Goal: Task Accomplishment & Management: Manage account settings

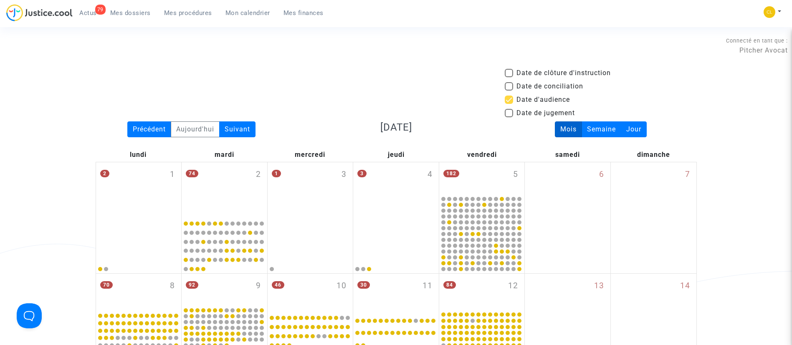
click at [137, 11] on span "Mes dossiers" at bounding box center [130, 13] width 41 height 8
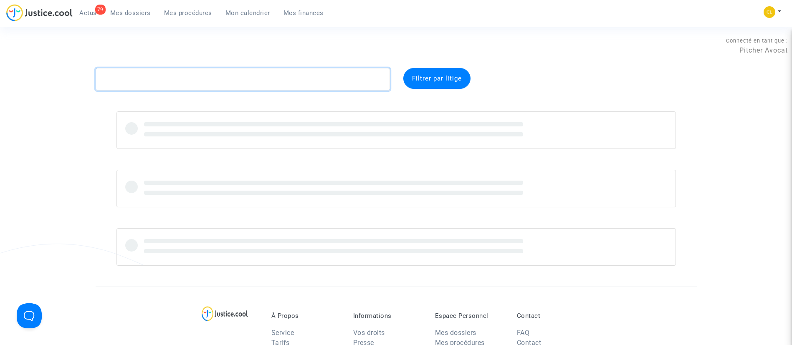
click at [270, 81] on textarea at bounding box center [243, 79] width 294 height 23
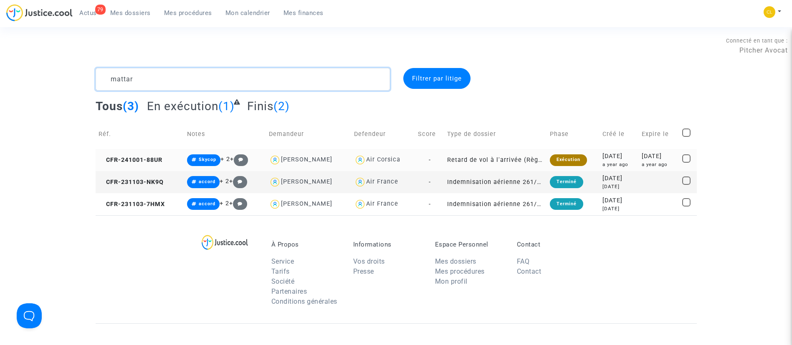
type textarea "mattar"
click at [658, 155] on div "[DATE]" at bounding box center [659, 156] width 35 height 9
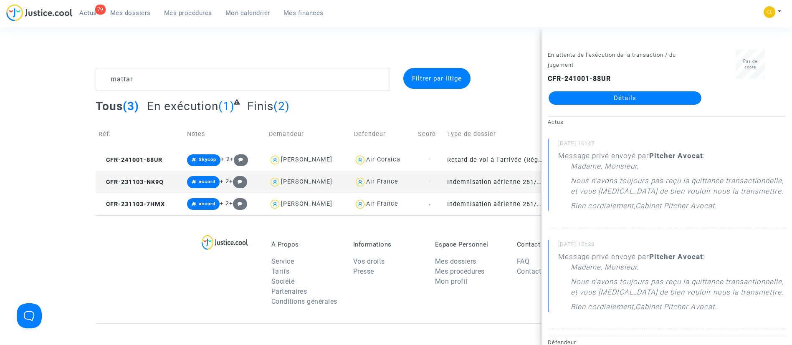
click at [671, 97] on link "Détails" at bounding box center [625, 97] width 153 height 13
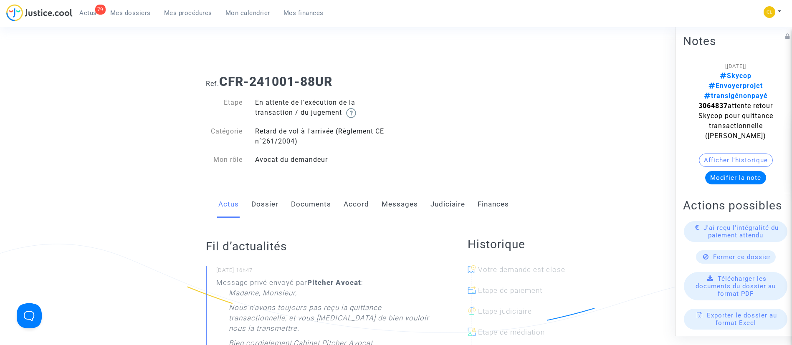
click at [403, 204] on link "Messages" at bounding box center [400, 205] width 36 height 28
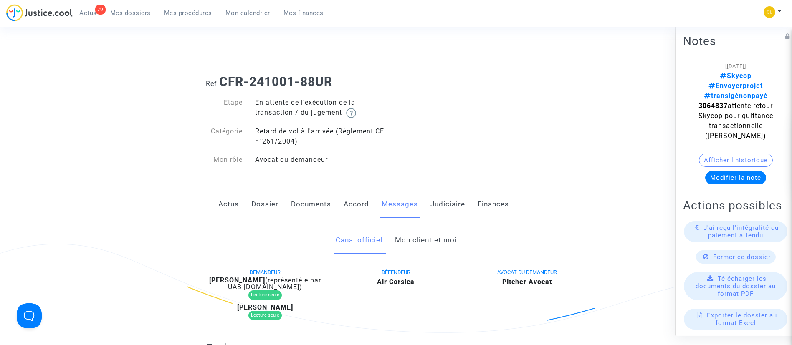
click at [420, 250] on link "Mon client et moi" at bounding box center [426, 241] width 62 height 28
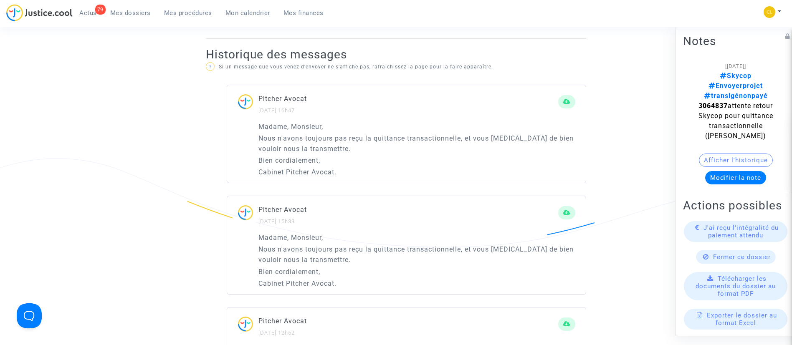
scroll to position [528, 0]
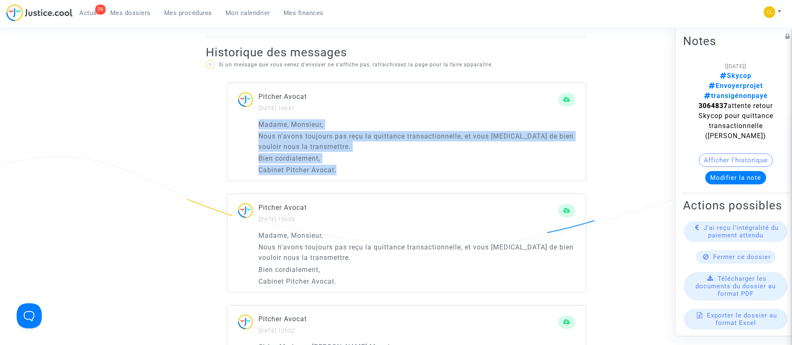
drag, startPoint x: 338, startPoint y: 165, endPoint x: 252, endPoint y: 129, distance: 93.6
click at [252, 129] on div "Madame, Monsieur, Nous n'avons toujours pas reçu la quittance transactionnelle,…" at bounding box center [406, 150] width 359 height 62
copy div "Madame, Monsieur, Nous n'avons toujours pas reçu la quittance transactionnelle,…"
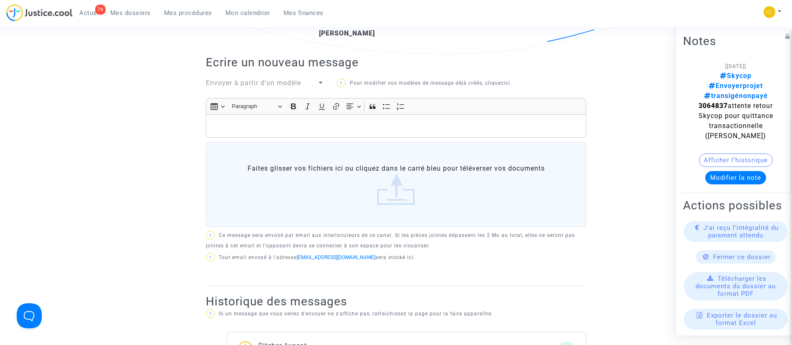
scroll to position [274, 0]
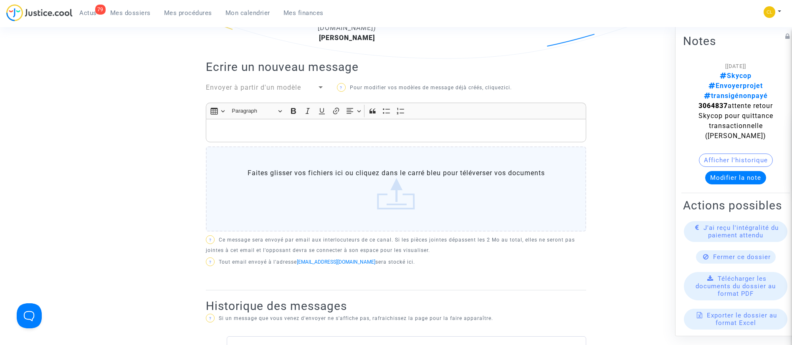
click at [272, 124] on div "Rich Text Editor, main" at bounding box center [396, 130] width 380 height 23
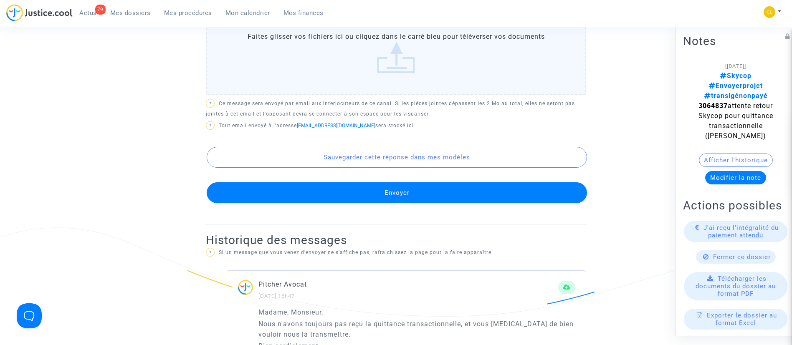
scroll to position [459, 0]
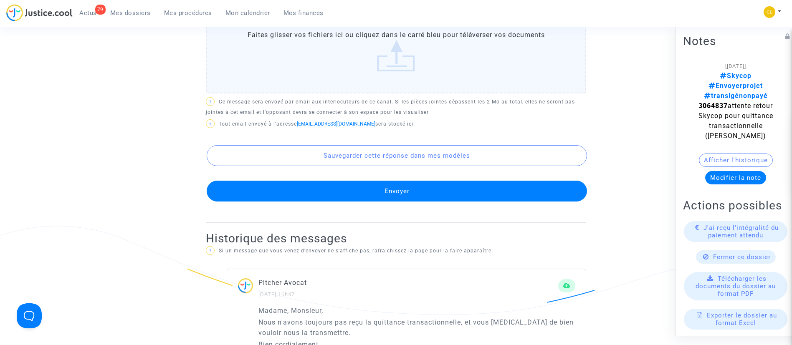
click at [414, 190] on button "Envoyer" at bounding box center [397, 191] width 380 height 21
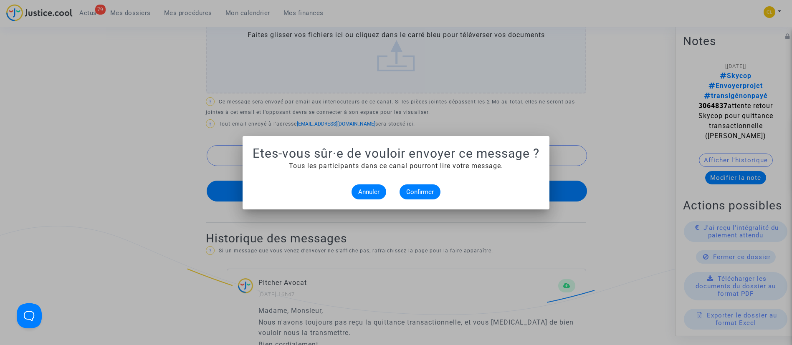
scroll to position [0, 0]
click at [420, 190] on span "Confirmer" at bounding box center [420, 192] width 28 height 8
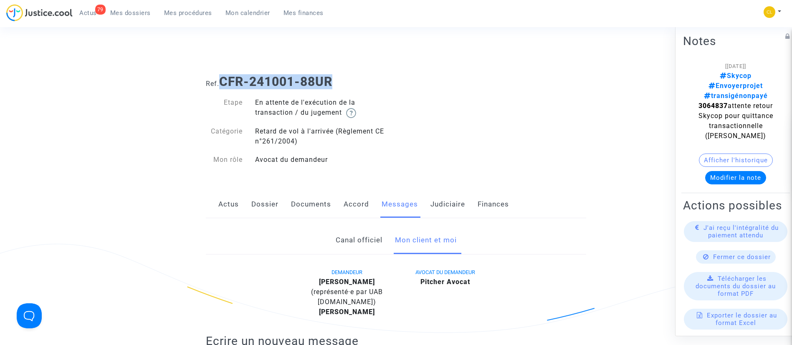
drag, startPoint x: 340, startPoint y: 69, endPoint x: 224, endPoint y: 79, distance: 116.2
click at [224, 79] on div "Ref. CFR-241001-88UR" at bounding box center [396, 78] width 393 height 21
copy b "CFR-241001-88UR"
click at [131, 9] on span "Mes dossiers" at bounding box center [130, 13] width 41 height 8
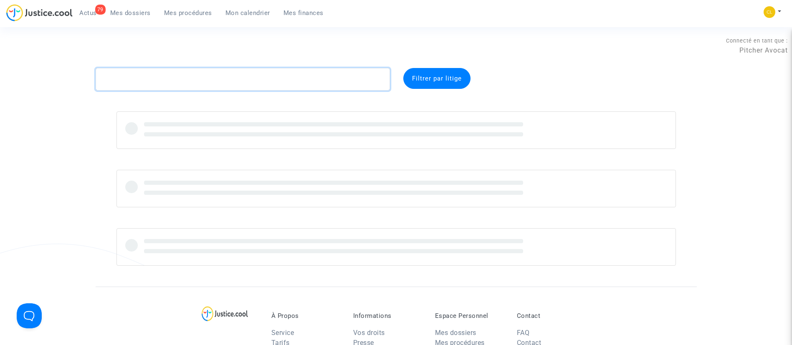
click at [209, 79] on textarea at bounding box center [243, 79] width 294 height 23
paste textarea "CFR-240919-GTUV"
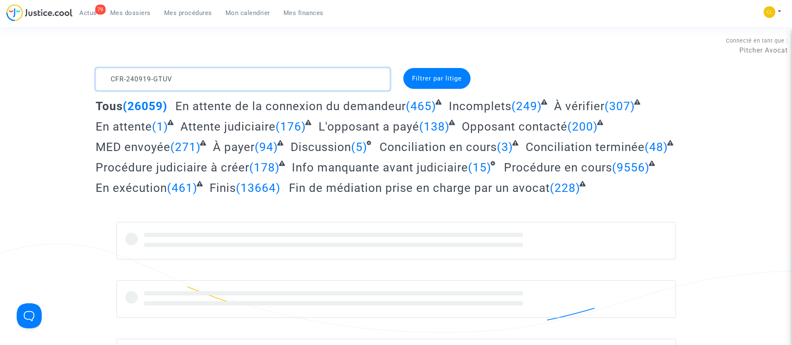
type textarea "CFR-240919-GTUV"
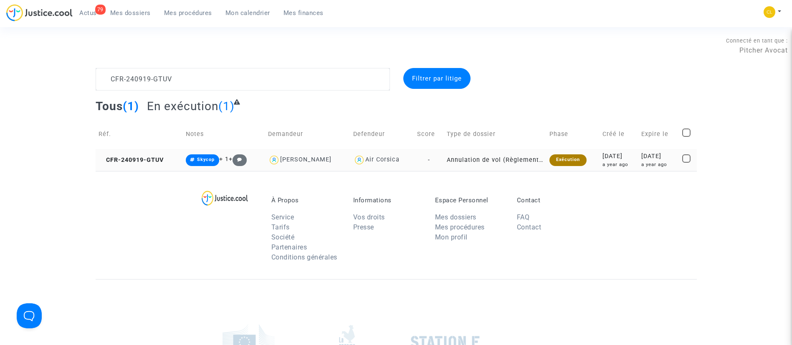
click at [669, 161] on div "a year ago" at bounding box center [658, 164] width 35 height 7
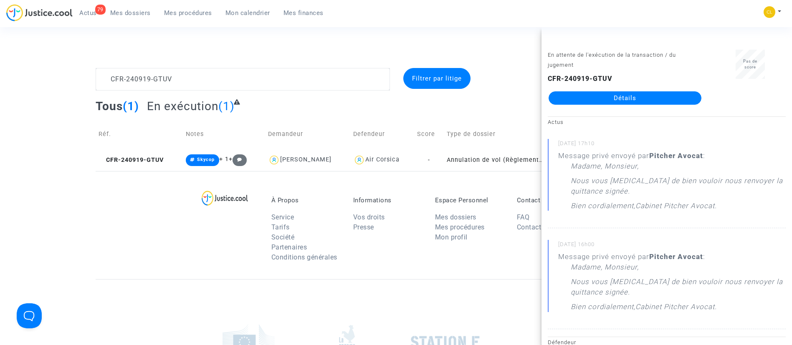
click at [606, 98] on link "Détails" at bounding box center [625, 97] width 153 height 13
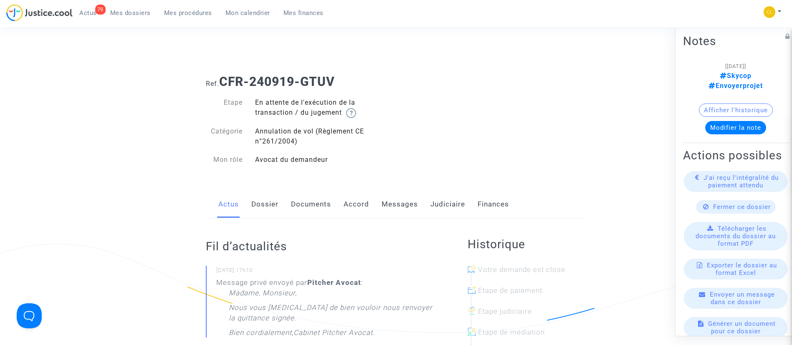
click at [408, 197] on link "Messages" at bounding box center [400, 205] width 36 height 28
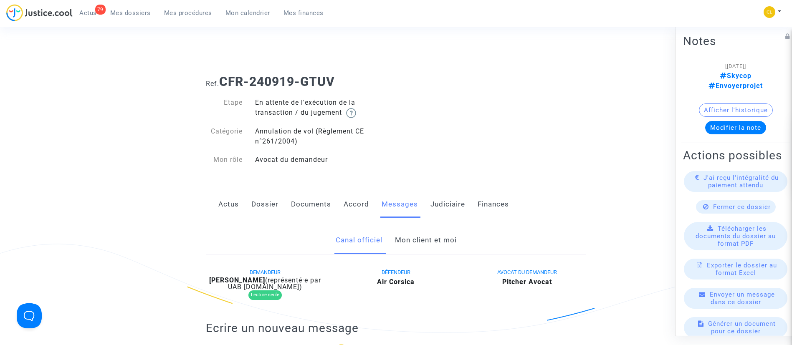
click at [425, 243] on link "Mon client et moi" at bounding box center [426, 241] width 62 height 28
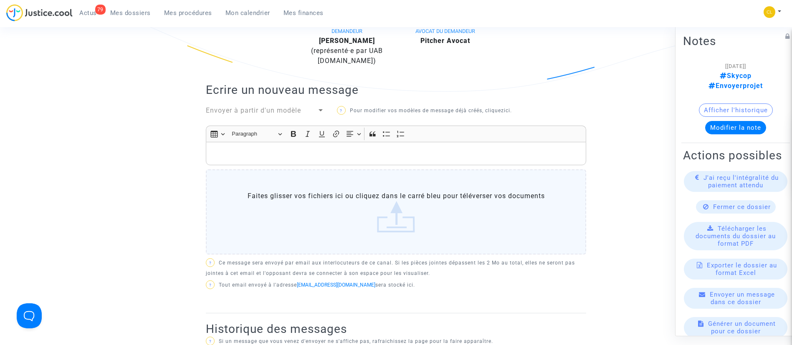
scroll to position [203, 0]
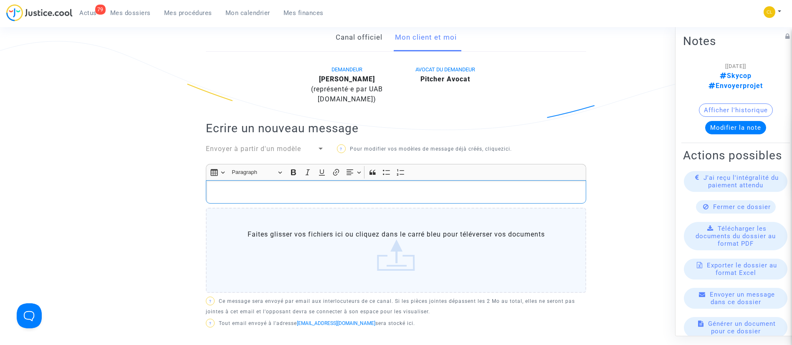
click at [289, 188] on p "Rich Text Editor, main" at bounding box center [396, 192] width 372 height 10
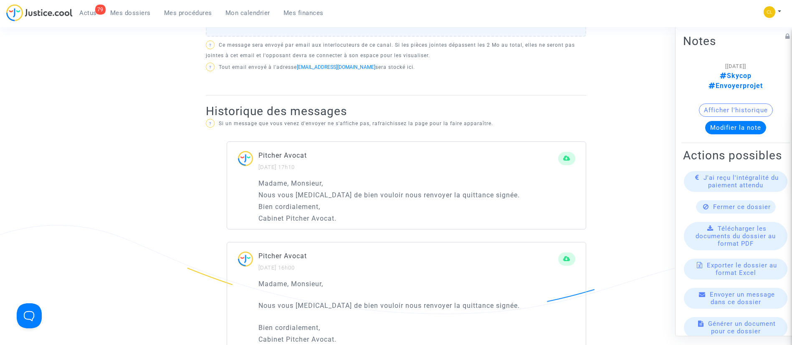
scroll to position [460, 0]
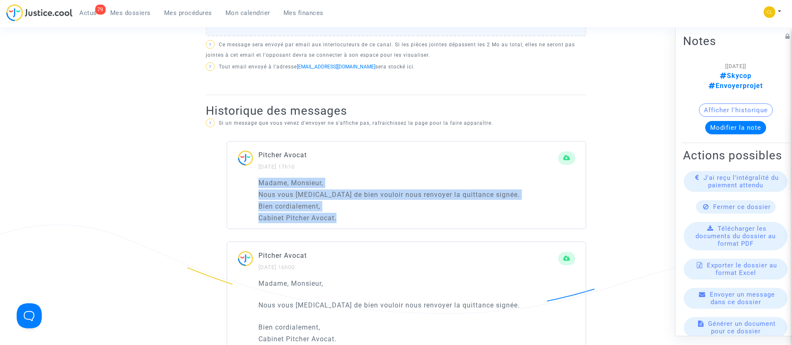
drag, startPoint x: 338, startPoint y: 217, endPoint x: 256, endPoint y: 185, distance: 87.8
click at [256, 185] on div "Madame, Monsieur, Nous vous [MEDICAL_DATA] de bien vouloir nous renvoyer la qui…" at bounding box center [406, 203] width 359 height 51
copy div "Madame, Monsieur, Nous vous [MEDICAL_DATA] de bien vouloir nous renvoyer la qui…"
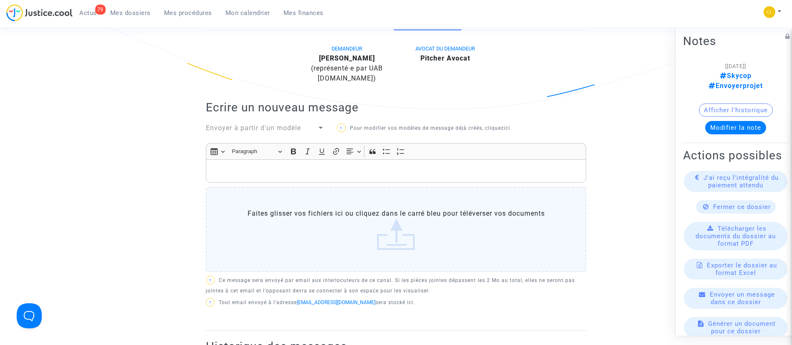
scroll to position [224, 0]
click at [278, 170] on p "Rich Text Editor, main" at bounding box center [396, 171] width 372 height 10
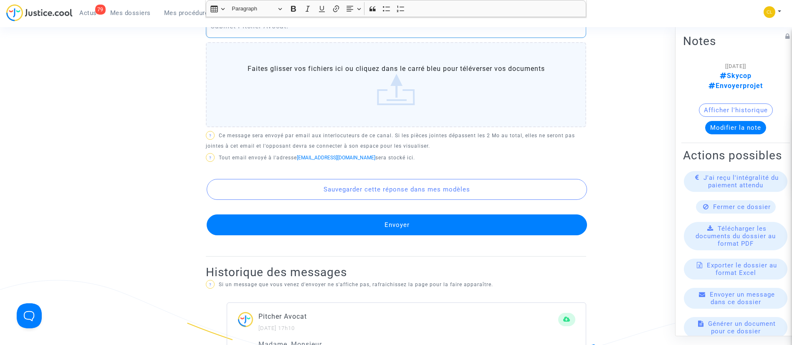
scroll to position [407, 0]
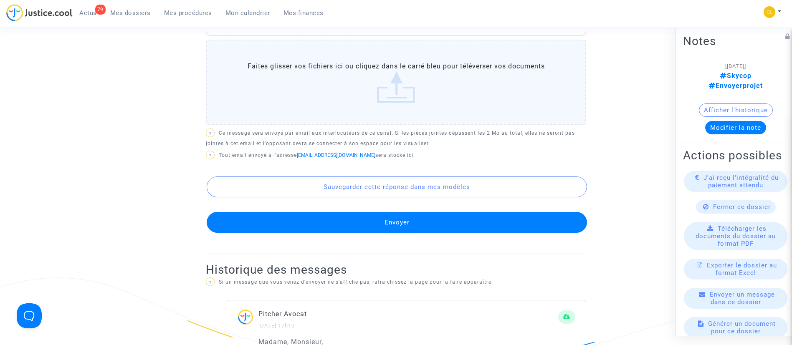
click at [418, 224] on button "Envoyer" at bounding box center [397, 222] width 380 height 21
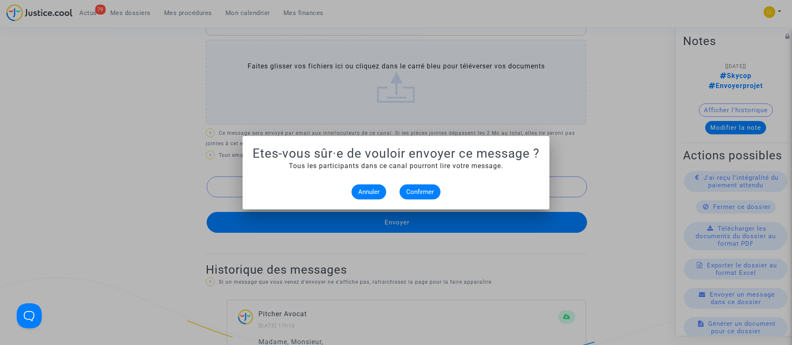
scroll to position [0, 0]
click at [424, 188] on span "Confirmer" at bounding box center [420, 192] width 28 height 8
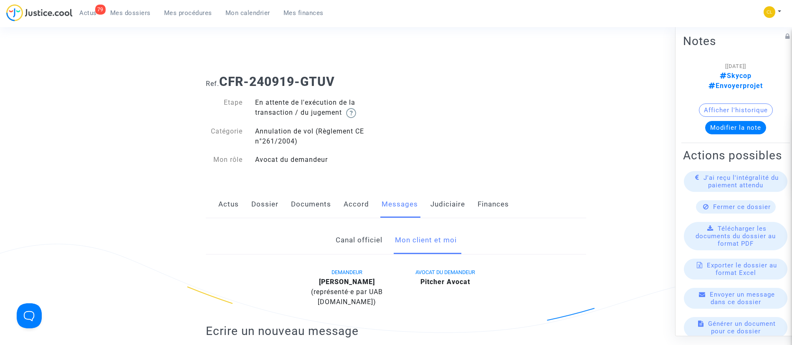
click at [149, 12] on span "Mes dossiers" at bounding box center [130, 13] width 41 height 8
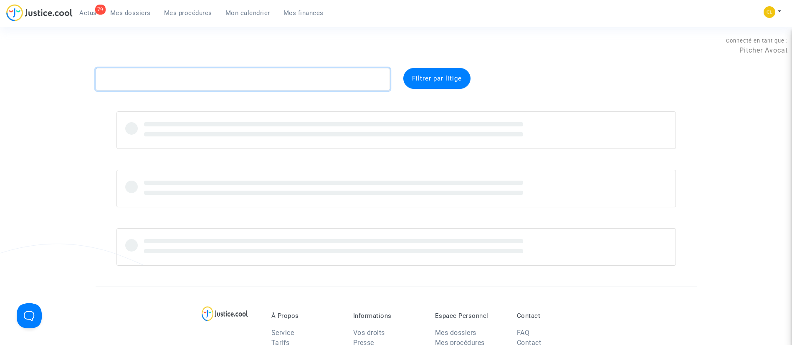
click at [246, 75] on textarea at bounding box center [243, 79] width 294 height 23
paste textarea "CFR-241030-VGEM"
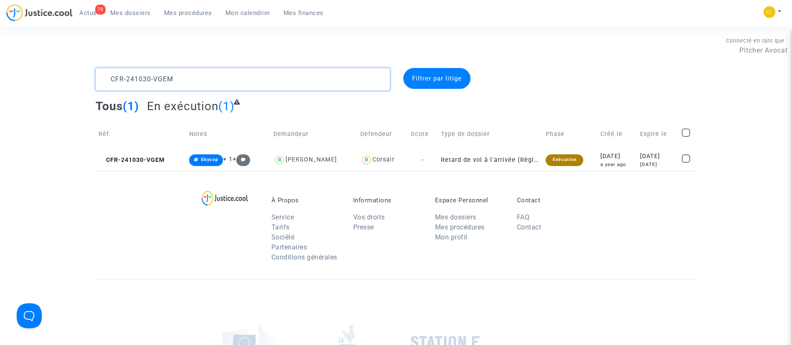
type textarea "CFR-241030-VGEM"
click at [654, 155] on div "[DATE]" at bounding box center [657, 156] width 35 height 9
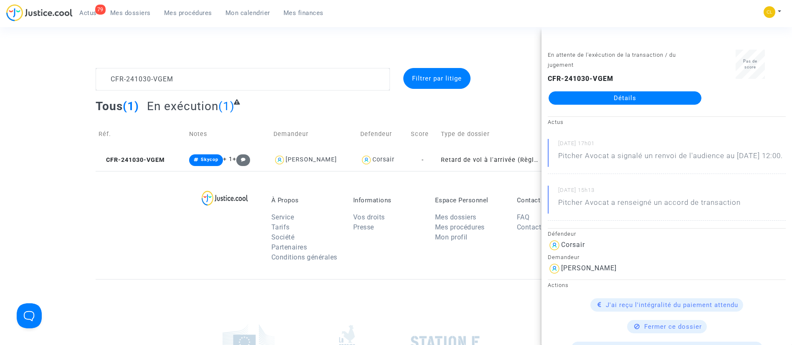
click at [647, 98] on link "Détails" at bounding box center [625, 97] width 153 height 13
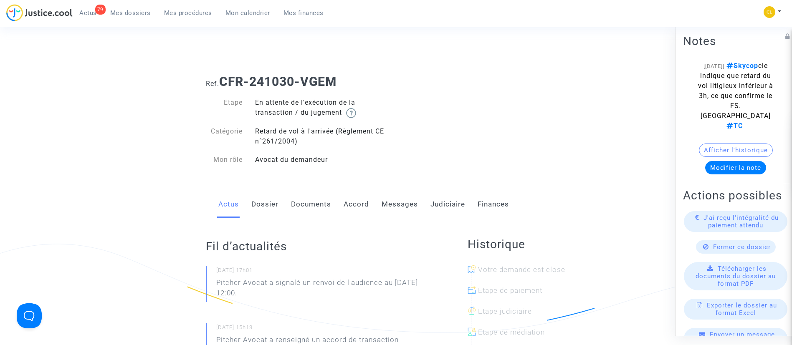
click at [399, 208] on link "Messages" at bounding box center [400, 205] width 36 height 28
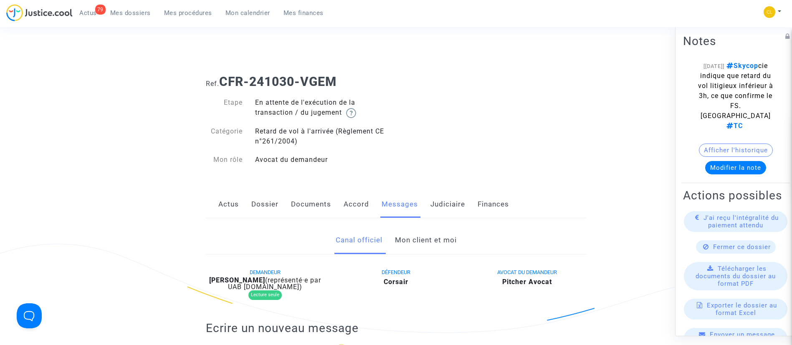
click at [436, 237] on link "Mon client et moi" at bounding box center [426, 241] width 62 height 28
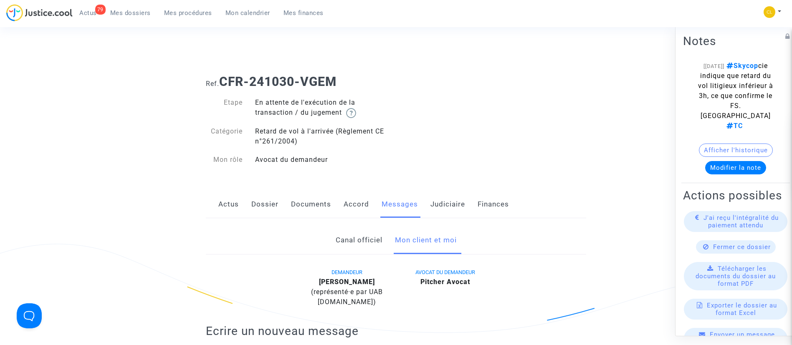
click at [134, 16] on span "Mes dossiers" at bounding box center [130, 13] width 41 height 8
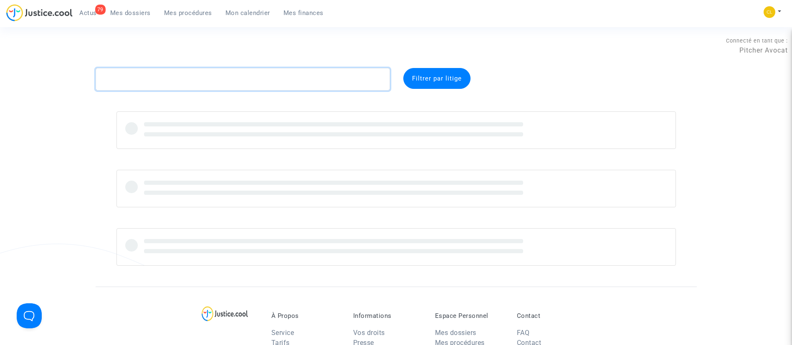
click at [170, 74] on textarea at bounding box center [243, 79] width 294 height 23
paste textarea "CFR-220817-FJYB"
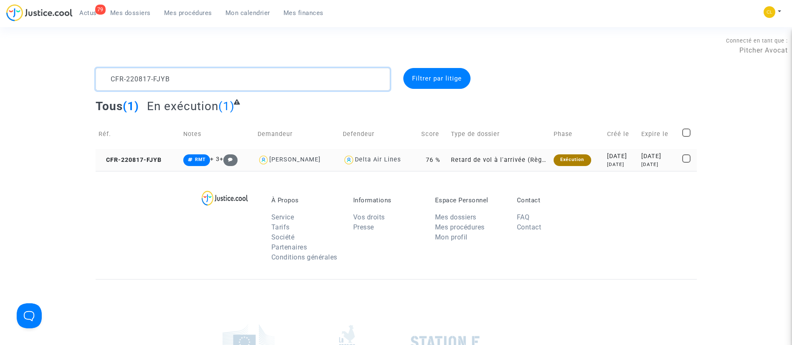
type textarea "CFR-220817-FJYB"
click at [659, 151] on td "[DATE] [DATE]" at bounding box center [659, 160] width 41 height 22
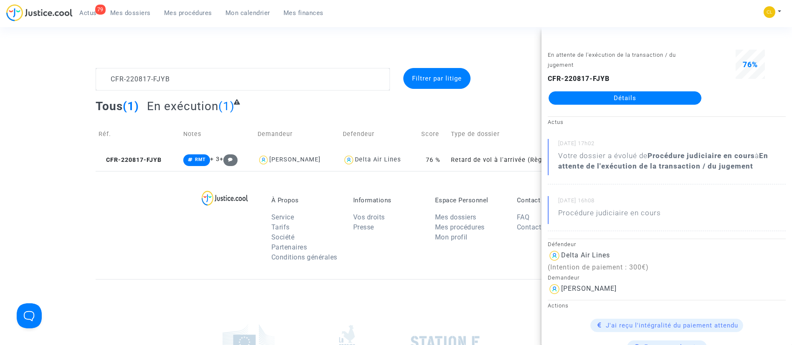
click at [624, 96] on link "Détails" at bounding box center [625, 97] width 153 height 13
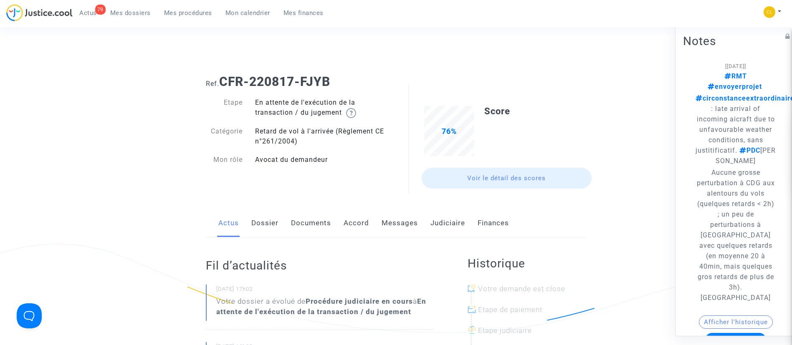
click at [404, 221] on link "Messages" at bounding box center [400, 224] width 36 height 28
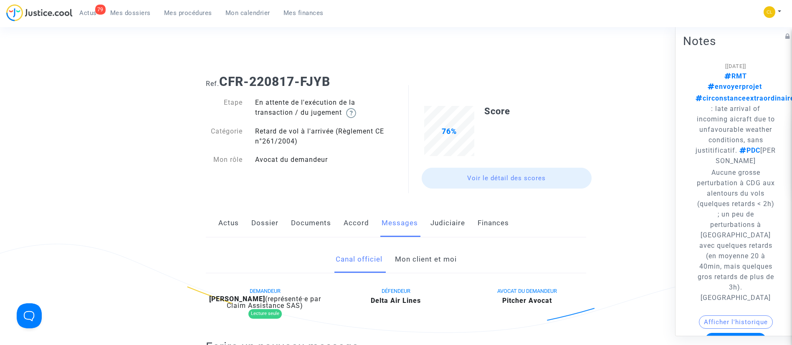
click at [424, 260] on link "Mon client et moi" at bounding box center [426, 260] width 62 height 28
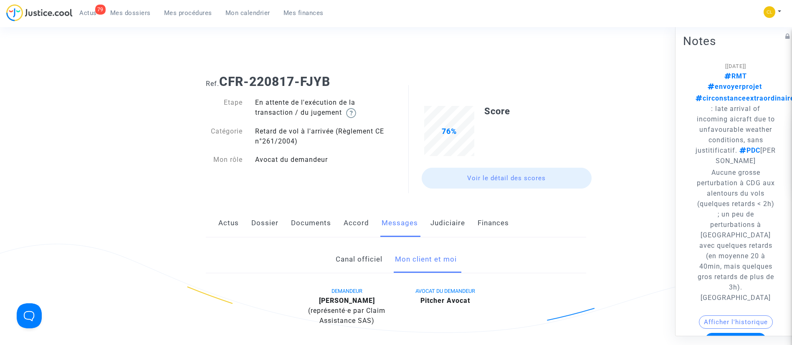
click at [126, 19] on div "79 Actus Mes dossiers Mes procédures Mon calendrier Mes finances" at bounding box center [168, 15] width 324 height 23
click at [137, 13] on span "Mes dossiers" at bounding box center [130, 13] width 41 height 8
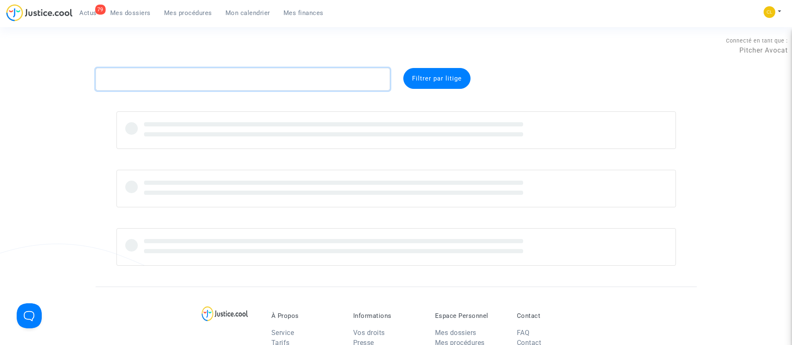
click at [199, 84] on textarea at bounding box center [243, 79] width 294 height 23
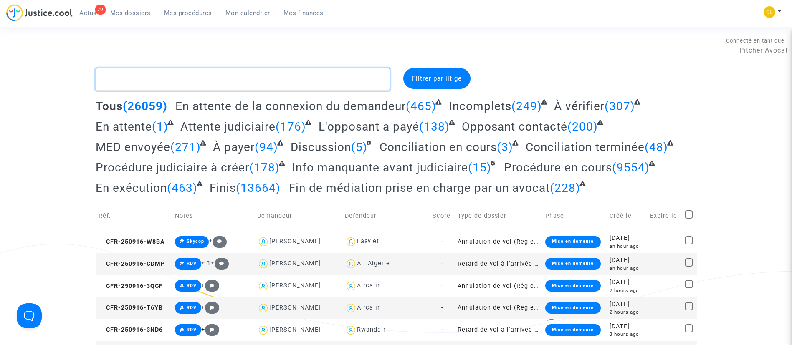
paste textarea "CFR-250411-KD8Q"
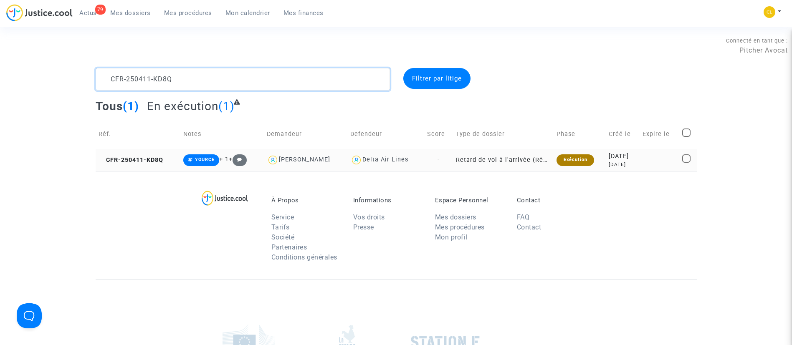
type textarea "CFR-250411-KD8Q"
click at [646, 157] on td at bounding box center [660, 160] width 40 height 22
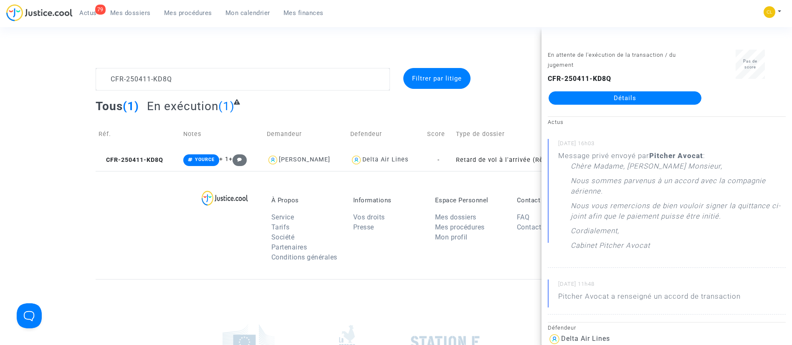
click at [590, 101] on link "Détails" at bounding box center [625, 97] width 153 height 13
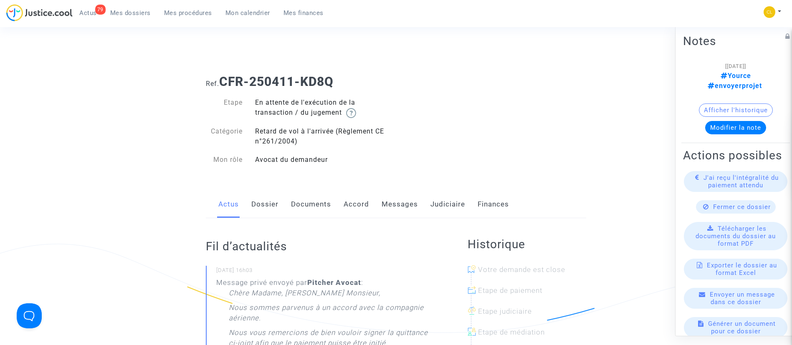
click at [389, 212] on link "Messages" at bounding box center [400, 205] width 36 height 28
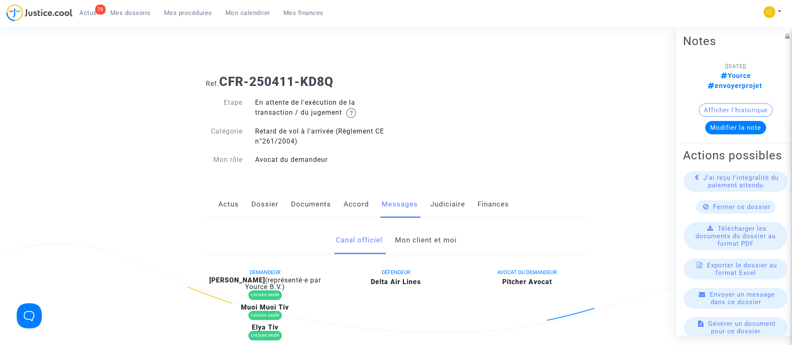
click at [416, 241] on link "Mon client et moi" at bounding box center [426, 241] width 62 height 28
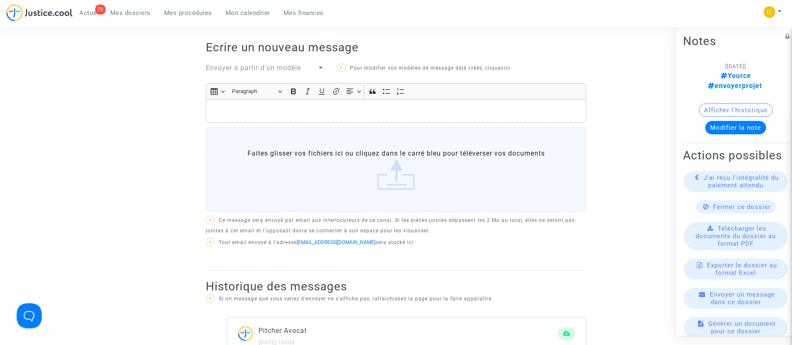
scroll to position [314, 0]
click at [260, 106] on p "Rich Text Editor, main" at bounding box center [396, 111] width 372 height 10
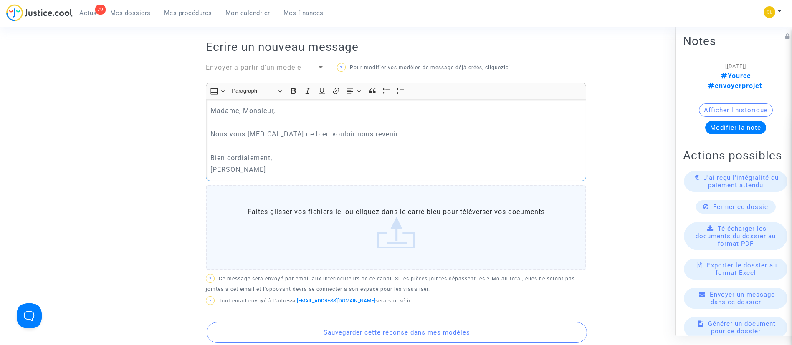
click at [370, 129] on p "Nous vous [MEDICAL_DATA] de bien vouloir nous revenir." at bounding box center [396, 134] width 372 height 10
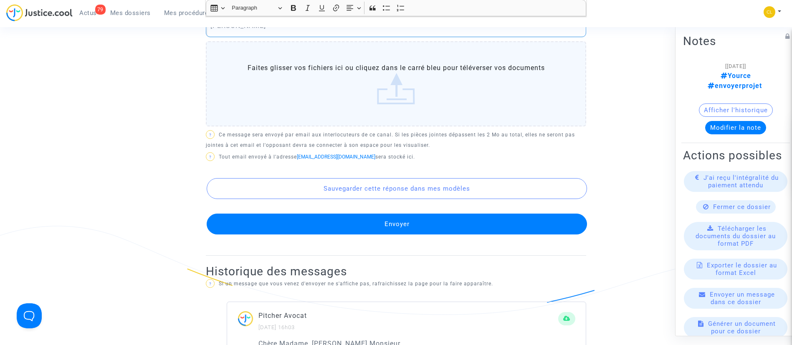
scroll to position [459, 0]
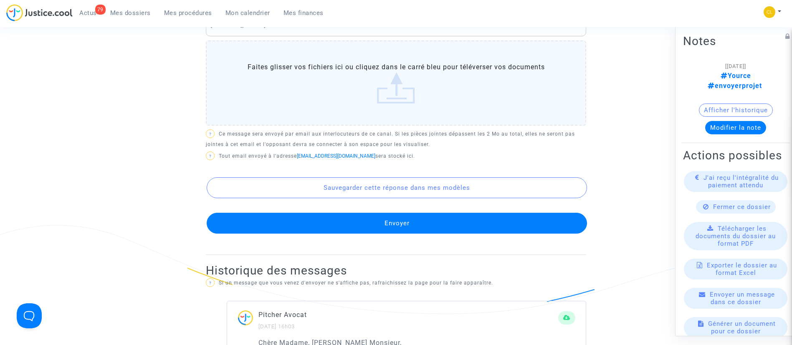
click at [419, 218] on button "Envoyer" at bounding box center [397, 223] width 380 height 21
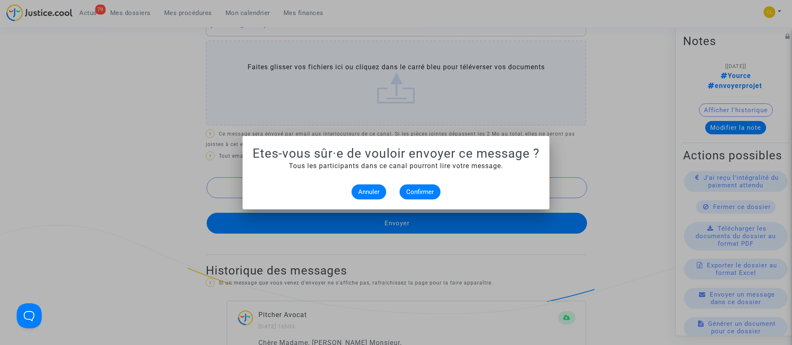
scroll to position [0, 0]
click at [426, 192] on span "Confirmer" at bounding box center [420, 192] width 28 height 8
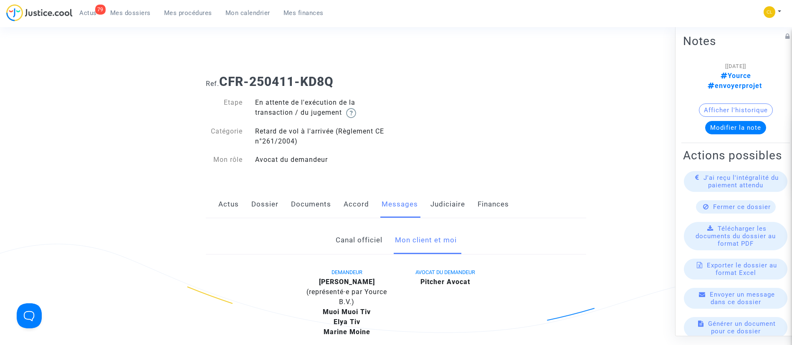
click at [143, 14] on span "Mes dossiers" at bounding box center [130, 13] width 41 height 8
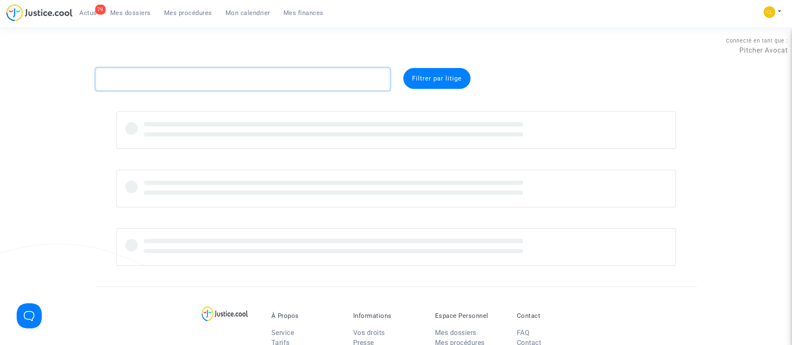
click at [190, 73] on textarea at bounding box center [243, 79] width 294 height 23
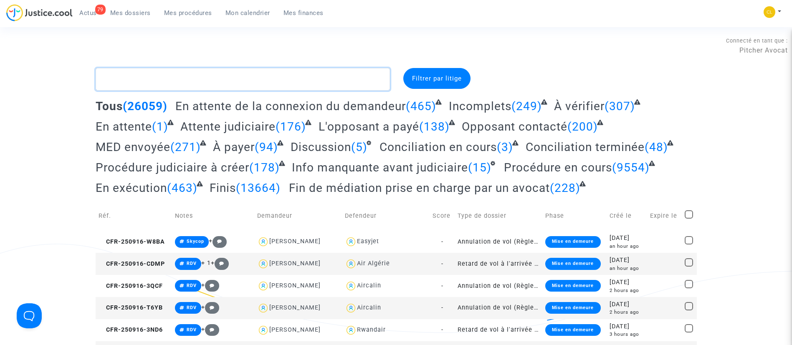
paste textarea "CFR-250423-GWVQ"
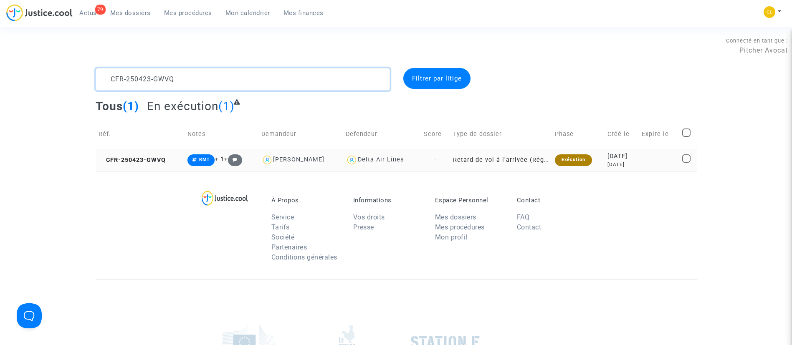
type textarea "CFR-250423-GWVQ"
click at [624, 163] on div "[DATE]" at bounding box center [622, 164] width 28 height 7
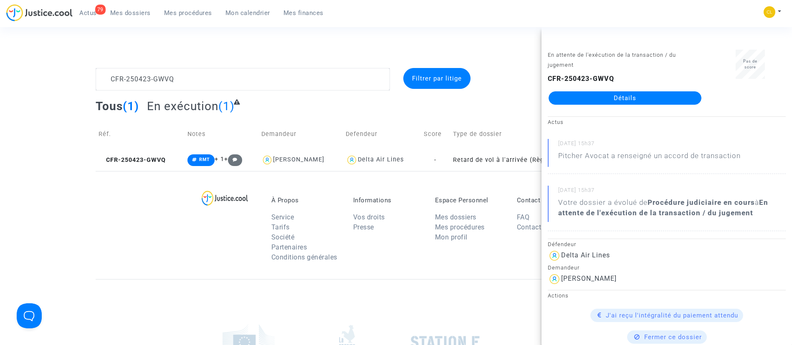
click at [603, 99] on link "Détails" at bounding box center [625, 97] width 153 height 13
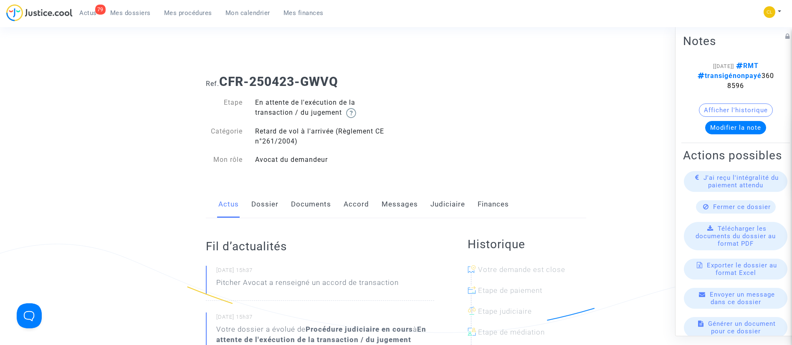
click at [394, 201] on link "Messages" at bounding box center [400, 205] width 36 height 28
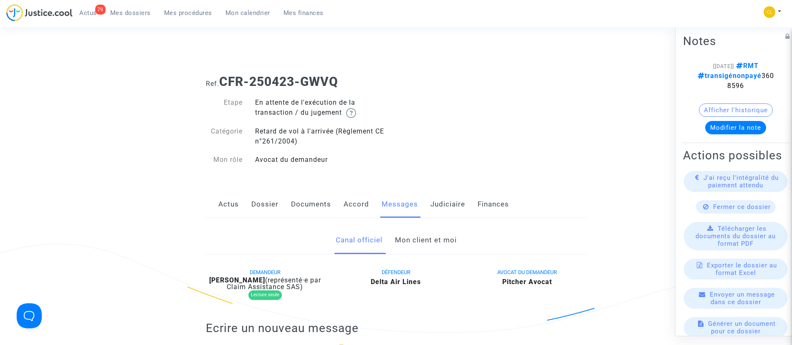
click at [434, 234] on link "Mon client et moi" at bounding box center [426, 241] width 62 height 28
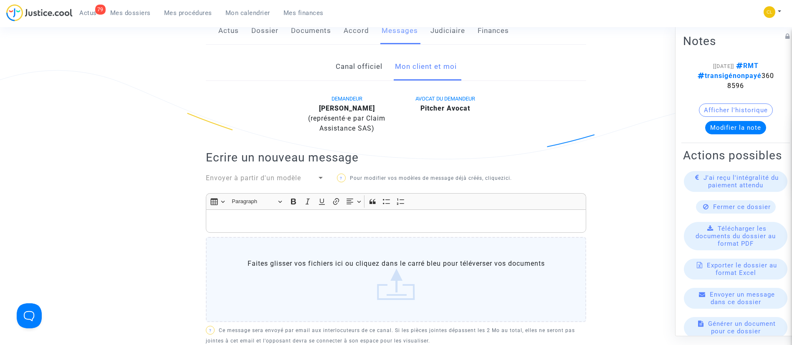
scroll to position [175, 0]
click at [136, 12] on span "Mes dossiers" at bounding box center [130, 13] width 41 height 8
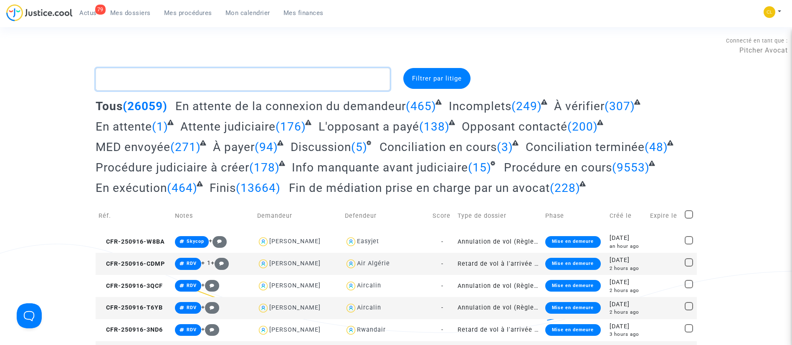
click at [239, 68] on textarea at bounding box center [243, 79] width 294 height 23
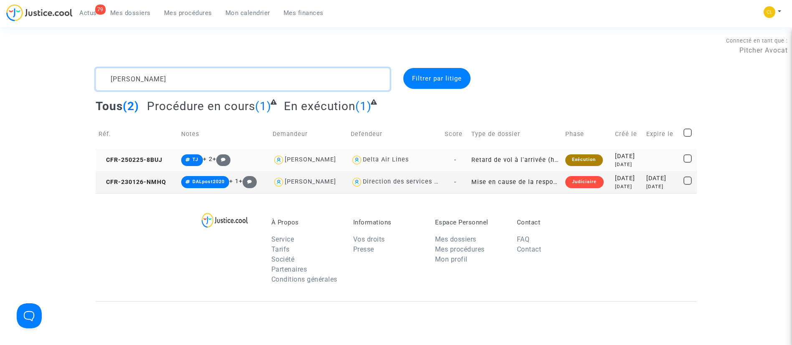
type textarea "[PERSON_NAME]"
click at [656, 150] on td at bounding box center [662, 160] width 37 height 22
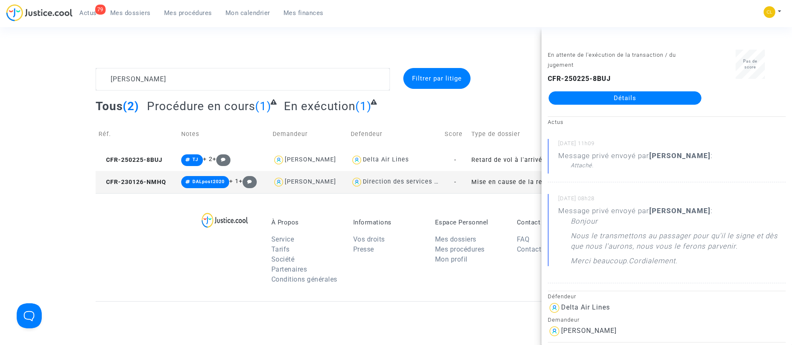
click at [614, 96] on link "Détails" at bounding box center [625, 97] width 153 height 13
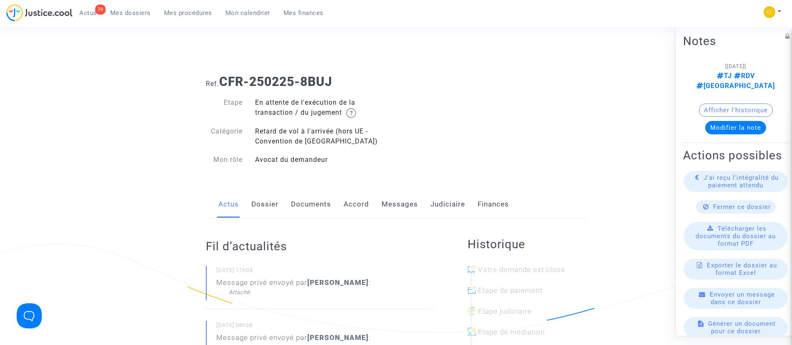
click at [138, 13] on span "Mes dossiers" at bounding box center [130, 13] width 41 height 8
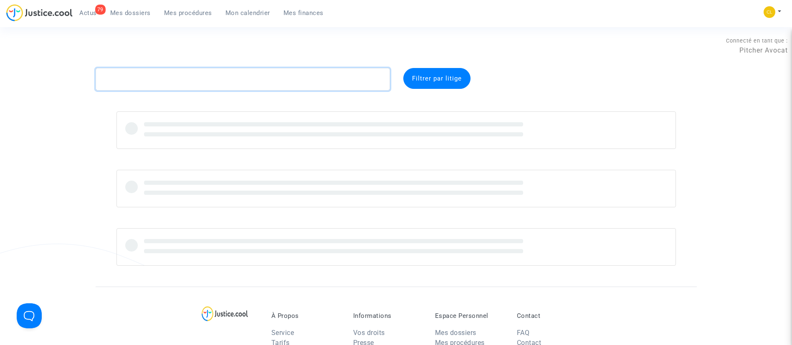
click at [175, 77] on textarea at bounding box center [243, 79] width 294 height 23
paste textarea "CFR-220817-FJYB"
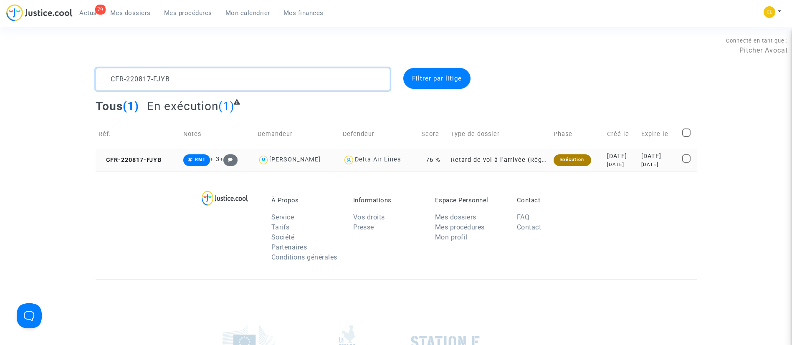
type textarea "CFR-220817-FJYB"
click at [626, 153] on div "[DATE]" at bounding box center [621, 156] width 29 height 9
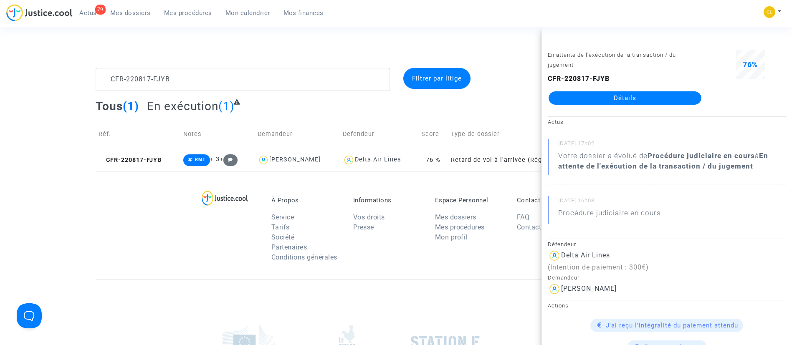
click at [627, 101] on link "Détails" at bounding box center [625, 97] width 153 height 13
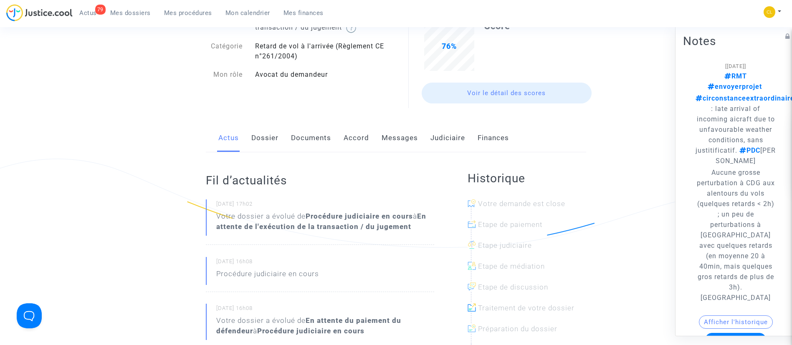
scroll to position [85, 0]
click at [399, 141] on link "Messages" at bounding box center [400, 139] width 36 height 28
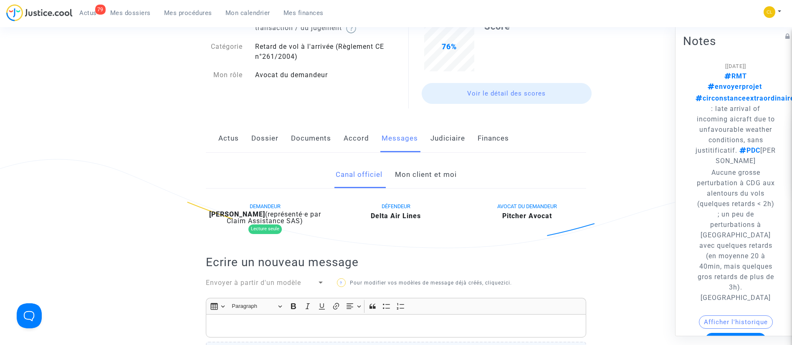
click at [430, 179] on link "Mon client et moi" at bounding box center [426, 175] width 62 height 28
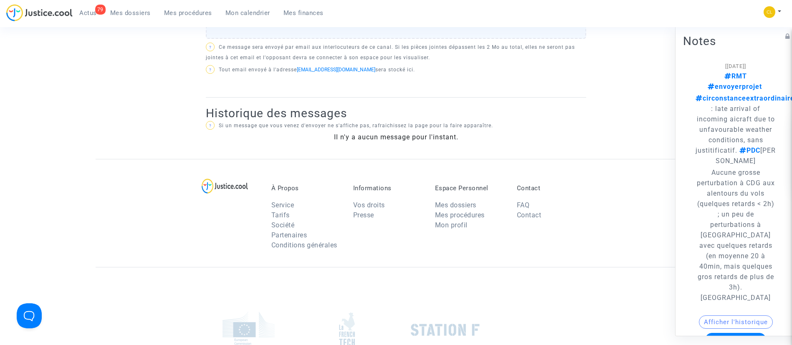
scroll to position [477, 0]
click at [139, 13] on span "Mes dossiers" at bounding box center [130, 13] width 41 height 8
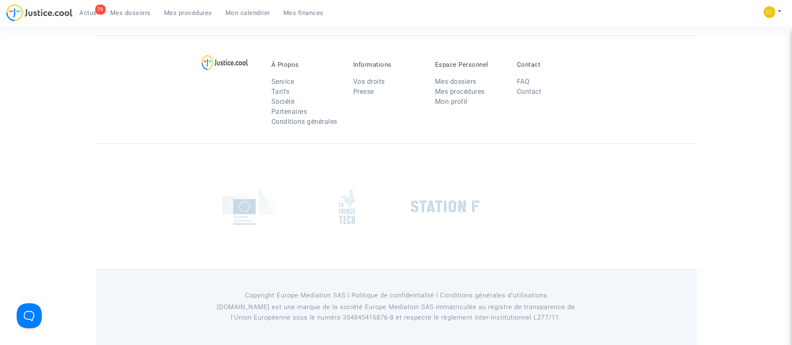
scroll to position [63, 0]
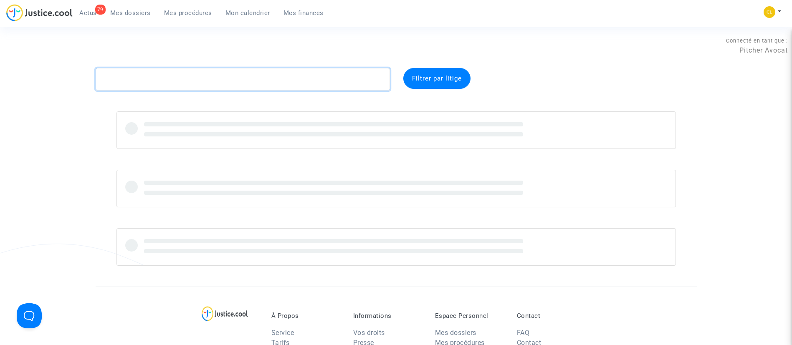
click at [277, 77] on textarea at bounding box center [243, 79] width 294 height 23
paste textarea "CFR-230925-4DBR"
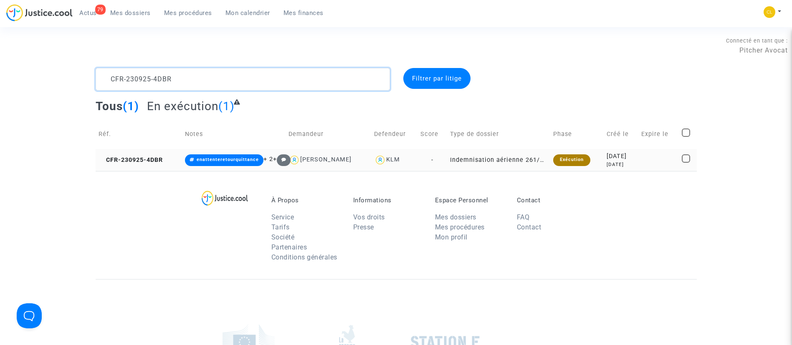
type textarea "CFR-230925-4DBR"
click at [625, 162] on div "[DATE]" at bounding box center [621, 164] width 29 height 7
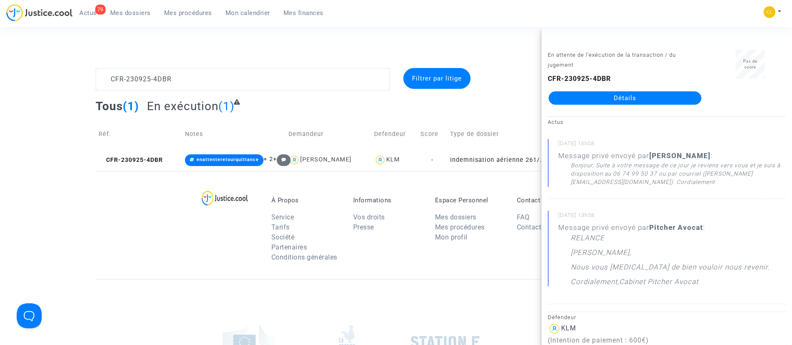
click at [610, 103] on link "Détails" at bounding box center [625, 97] width 153 height 13
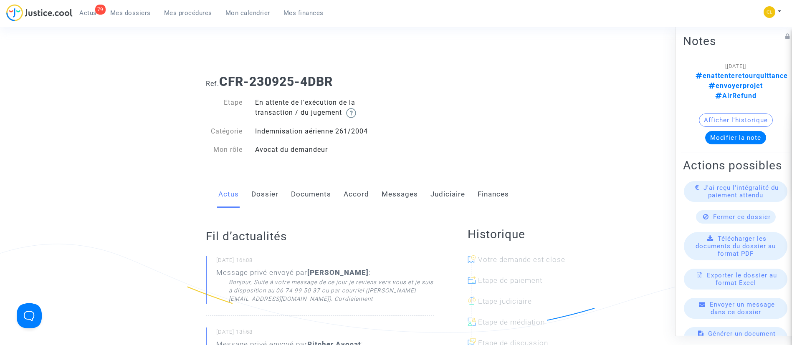
click at [395, 188] on link "Messages" at bounding box center [400, 195] width 36 height 28
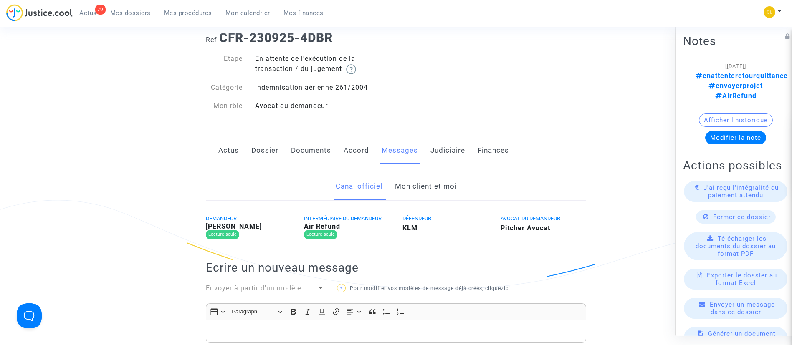
scroll to position [83, 0]
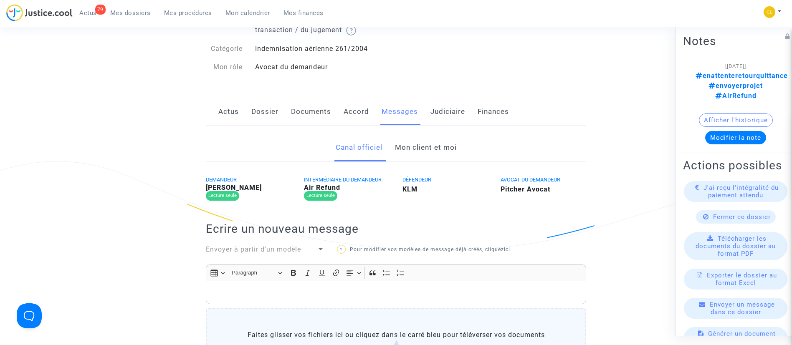
click at [426, 150] on link "Mon client et moi" at bounding box center [426, 148] width 62 height 28
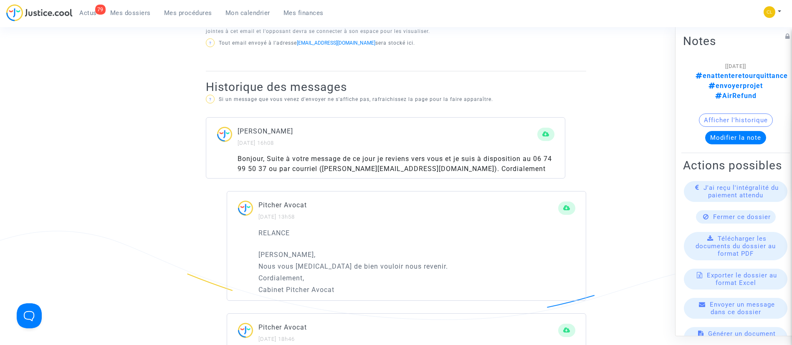
scroll to position [452, 0]
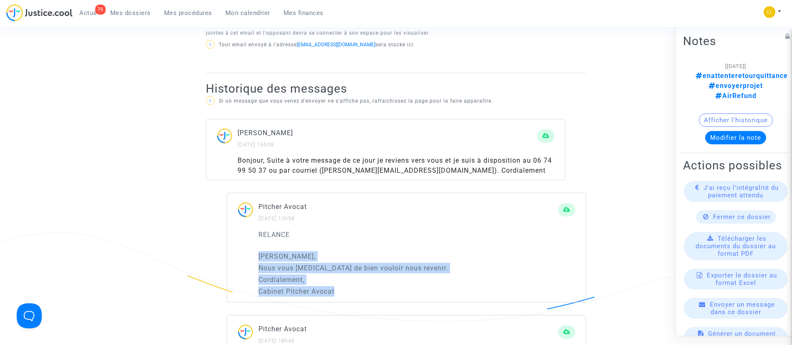
drag, startPoint x: 254, startPoint y: 256, endPoint x: 345, endPoint y: 291, distance: 97.3
click at [345, 291] on div "RELANCE [PERSON_NAME] Monsieur, Nous vous [MEDICAL_DATA] de bien vouloir nous r…" at bounding box center [406, 266] width 359 height 73
copy div "[PERSON_NAME] Monsieur, Nous vous [MEDICAL_DATA] de bien vouloir nous revenir. …"
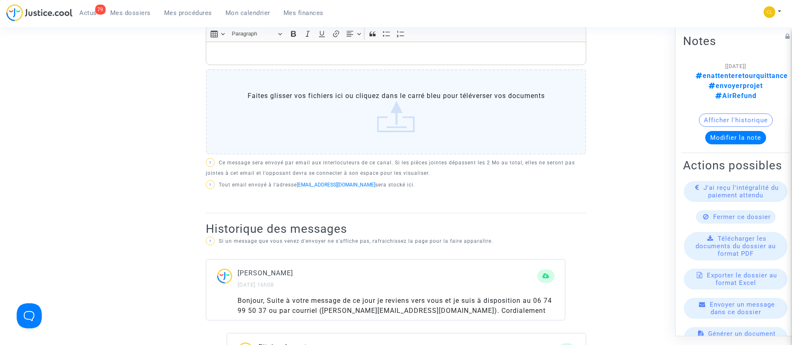
scroll to position [311, 0]
click at [262, 51] on p "Rich Text Editor, main" at bounding box center [396, 54] width 372 height 10
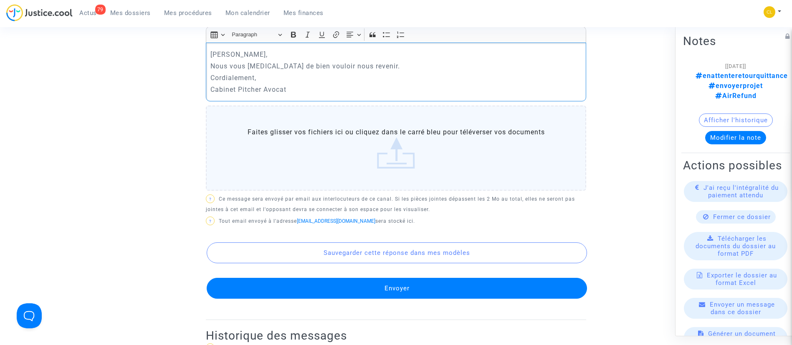
click at [375, 64] on p "Nous vous [MEDICAL_DATA] de bien vouloir nous revenir." at bounding box center [396, 66] width 372 height 10
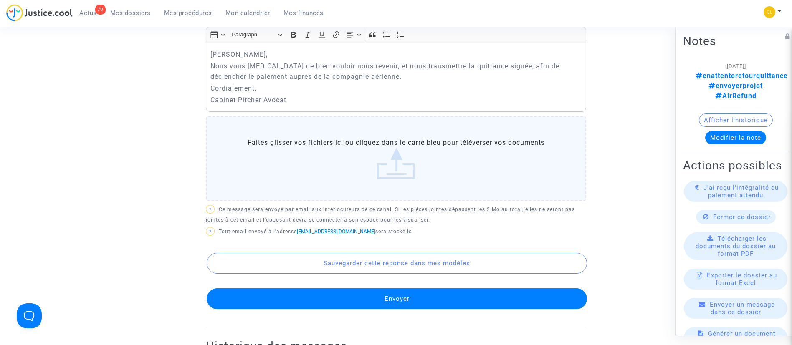
click at [460, 305] on button "Envoyer" at bounding box center [397, 299] width 380 height 21
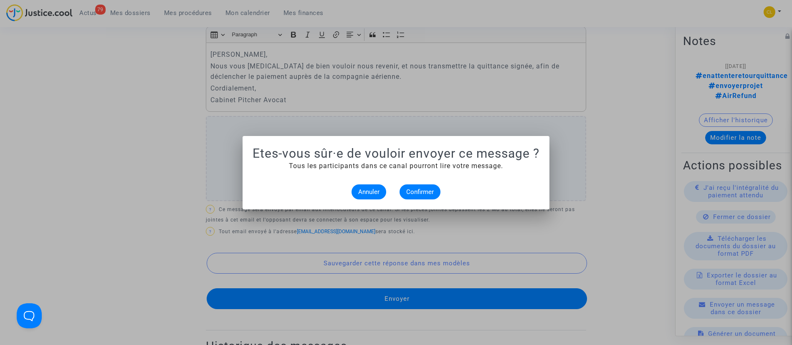
scroll to position [0, 0]
click at [423, 190] on span "Confirmer" at bounding box center [420, 192] width 28 height 8
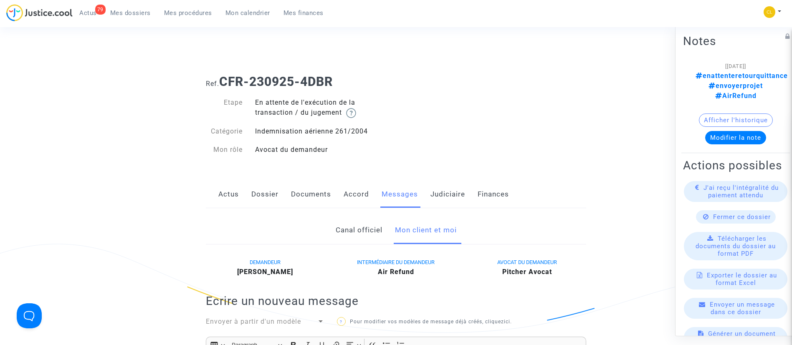
click at [150, 15] on span "Mes dossiers" at bounding box center [130, 13] width 41 height 8
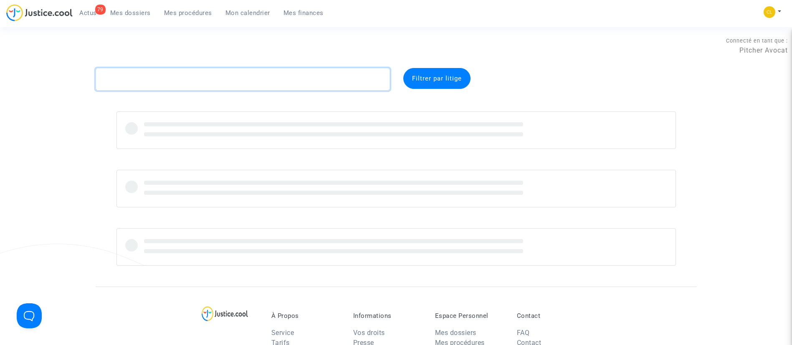
click at [259, 80] on textarea at bounding box center [243, 79] width 294 height 23
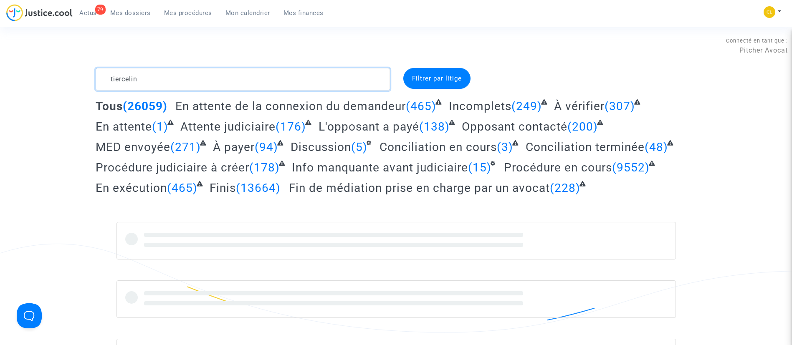
type textarea "tiercelin"
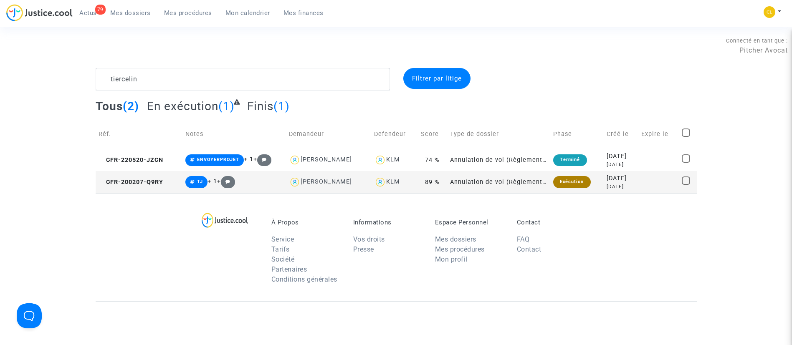
click at [626, 183] on div "[DATE]" at bounding box center [621, 178] width 29 height 9
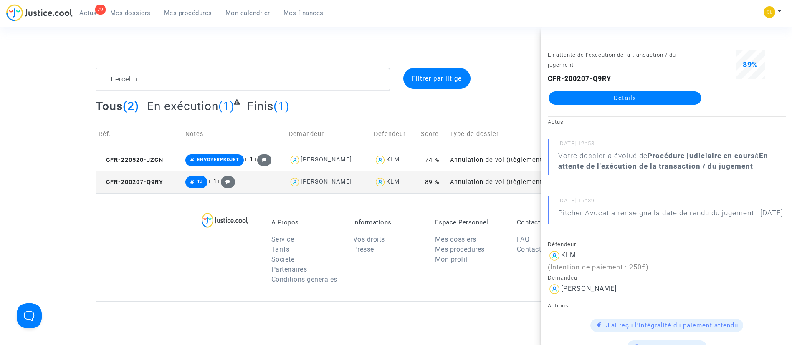
click at [591, 100] on link "Détails" at bounding box center [625, 97] width 153 height 13
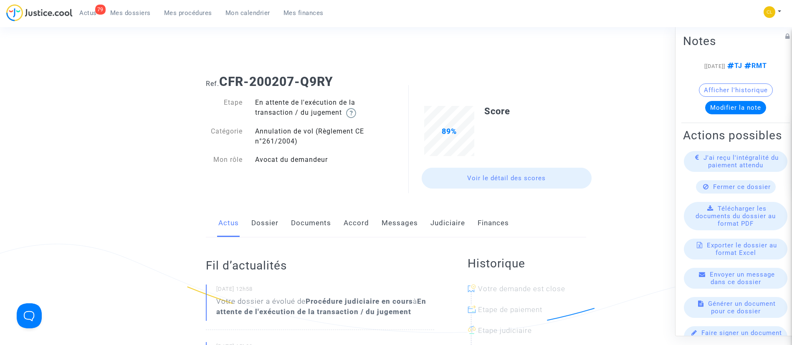
click at [392, 221] on link "Messages" at bounding box center [400, 224] width 36 height 28
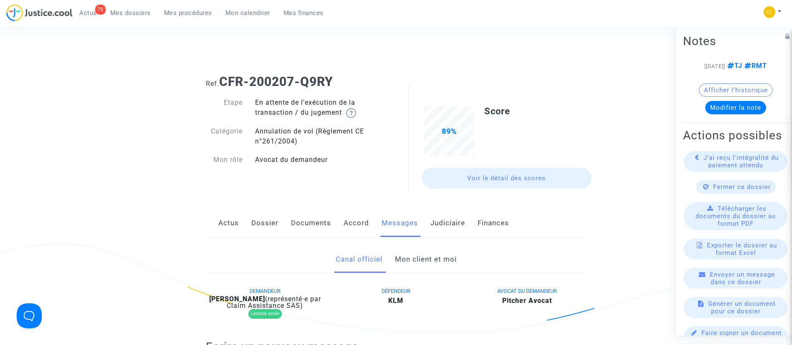
click at [142, 11] on span "Mes dossiers" at bounding box center [130, 13] width 41 height 8
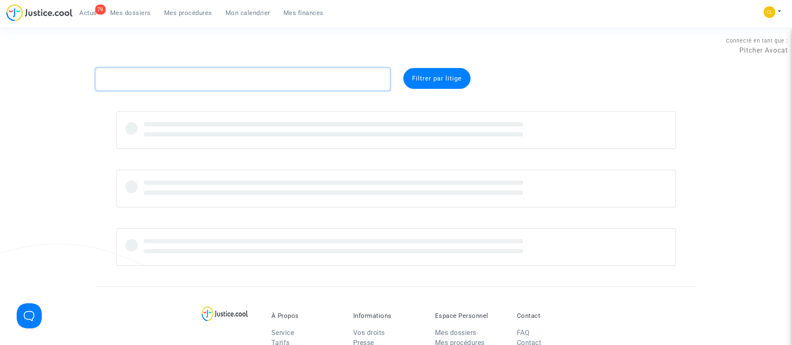
click at [174, 79] on textarea at bounding box center [243, 79] width 294 height 23
paste textarea "CFR-250220-46A9"
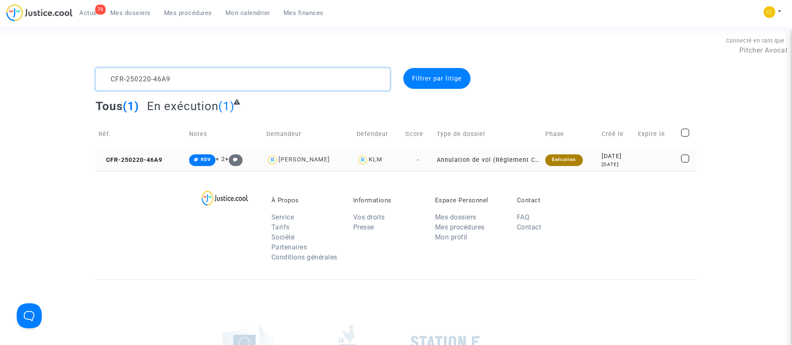
type textarea "CFR-250220-46A9"
click at [614, 163] on div "[DATE]" at bounding box center [617, 164] width 30 height 7
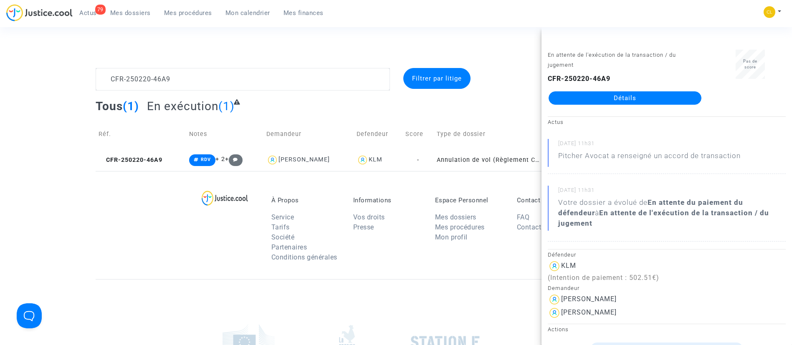
click at [606, 100] on link "Détails" at bounding box center [625, 97] width 153 height 13
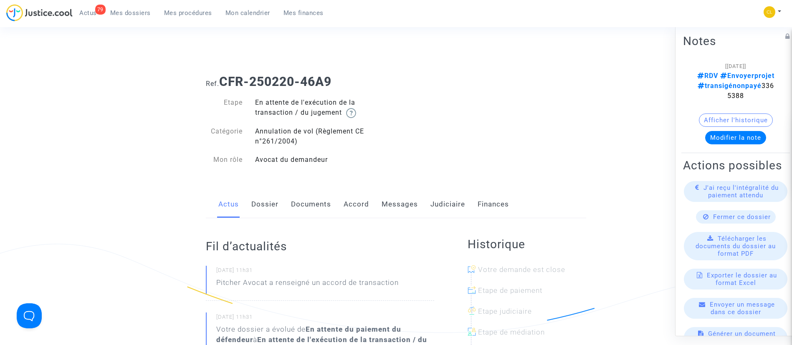
click at [407, 207] on link "Messages" at bounding box center [400, 205] width 36 height 28
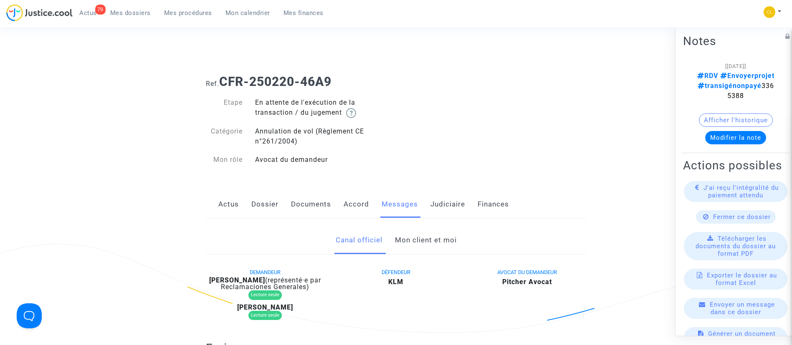
click at [425, 241] on link "Mon client et moi" at bounding box center [426, 241] width 62 height 28
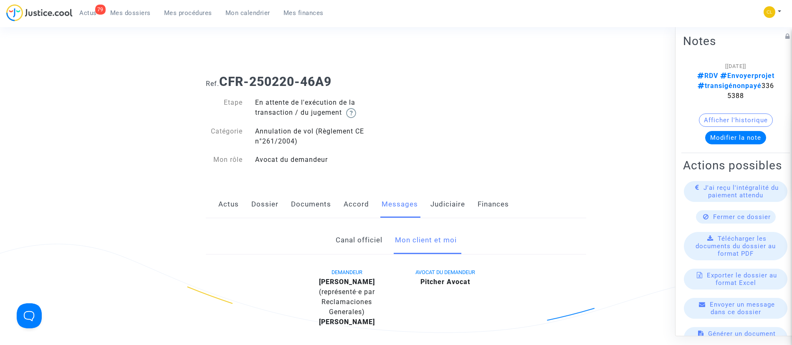
click at [133, 18] on link "Mes dossiers" at bounding box center [131, 13] width 54 height 13
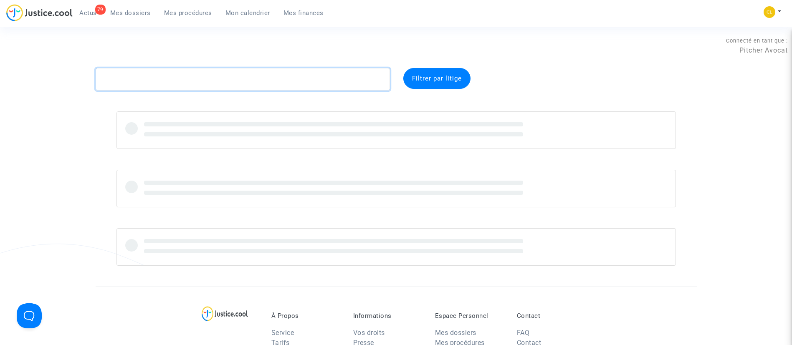
click at [175, 72] on textarea at bounding box center [243, 79] width 294 height 23
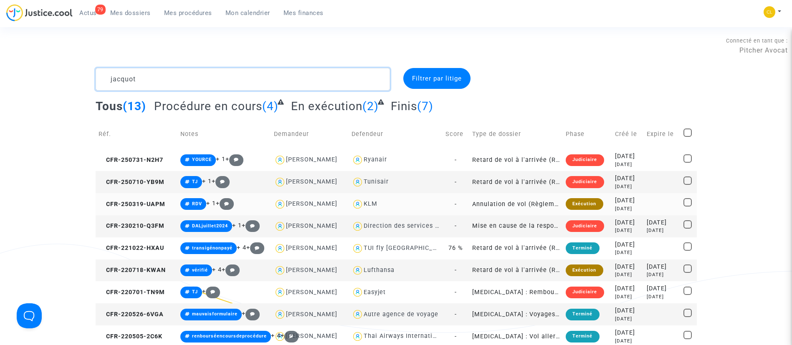
type textarea "jacquot"
click at [648, 205] on td at bounding box center [662, 204] width 37 height 22
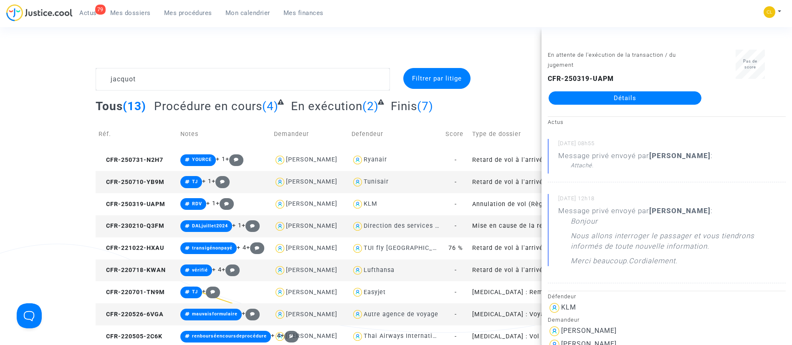
click at [617, 91] on div "CFR-250319-UAPM Détails" at bounding box center [625, 89] width 155 height 31
click at [609, 101] on link "Détails" at bounding box center [625, 97] width 153 height 13
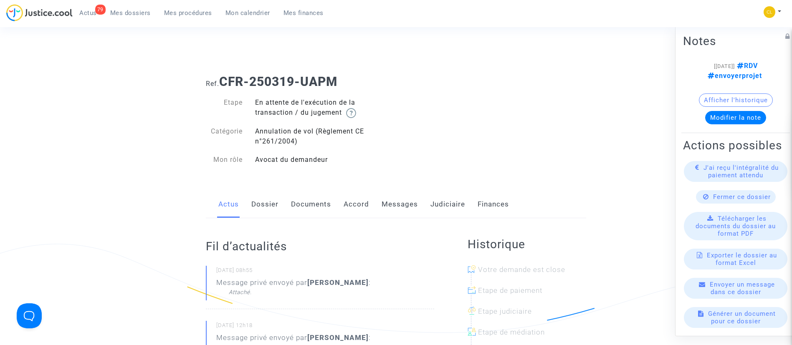
click at [410, 202] on link "Messages" at bounding box center [400, 205] width 36 height 28
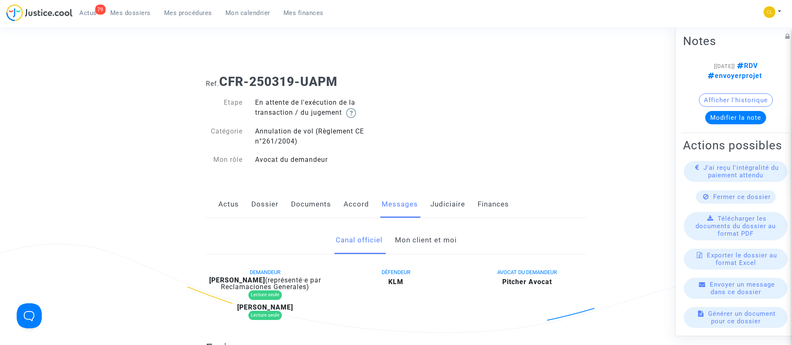
click at [416, 235] on link "Mon client et moi" at bounding box center [426, 241] width 62 height 28
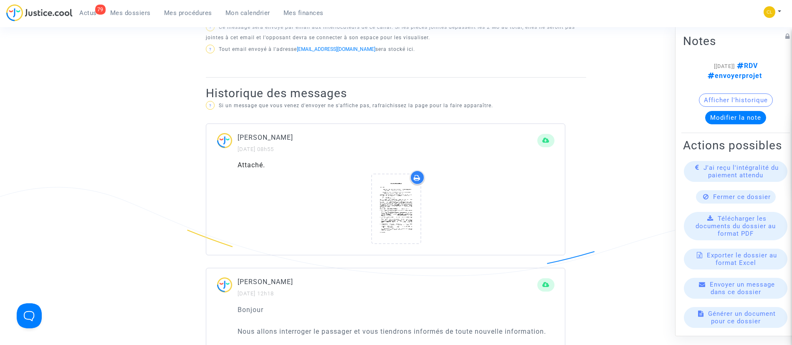
scroll to position [498, 0]
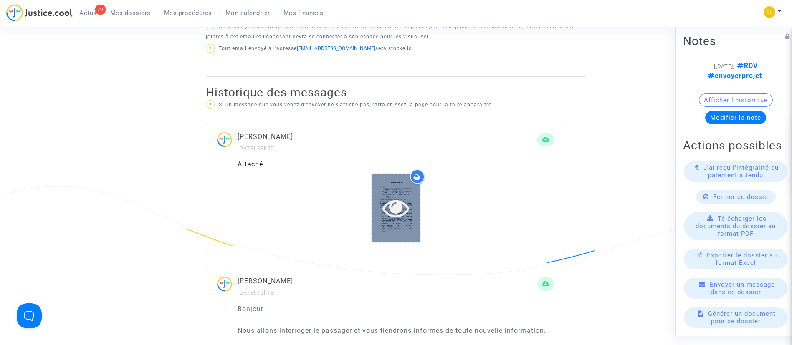
click at [401, 211] on icon at bounding box center [396, 208] width 27 height 27
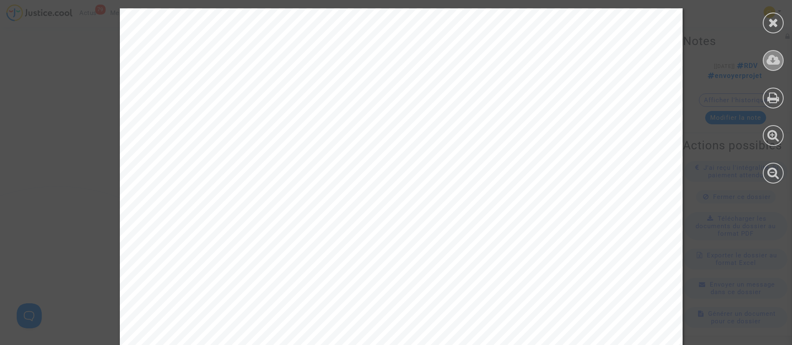
click at [776, 59] on icon at bounding box center [774, 60] width 14 height 13
click at [774, 15] on div at bounding box center [773, 23] width 21 height 21
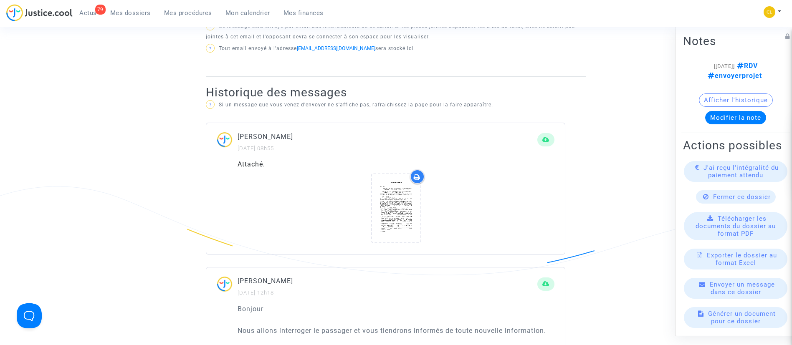
click at [134, 8] on link "Mes dossiers" at bounding box center [131, 13] width 54 height 13
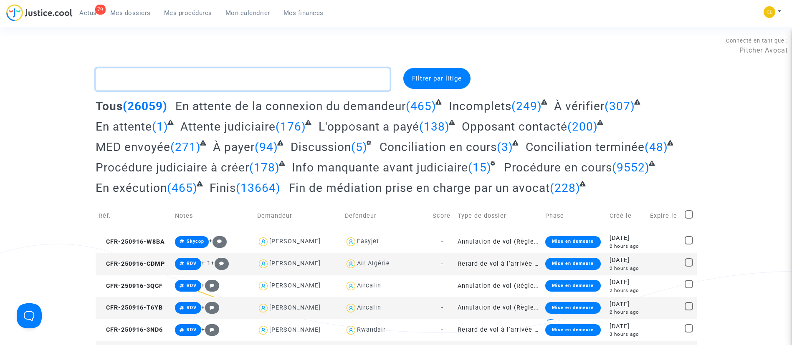
click at [196, 75] on textarea at bounding box center [243, 79] width 294 height 23
paste textarea "CFR-231101-XNFN"
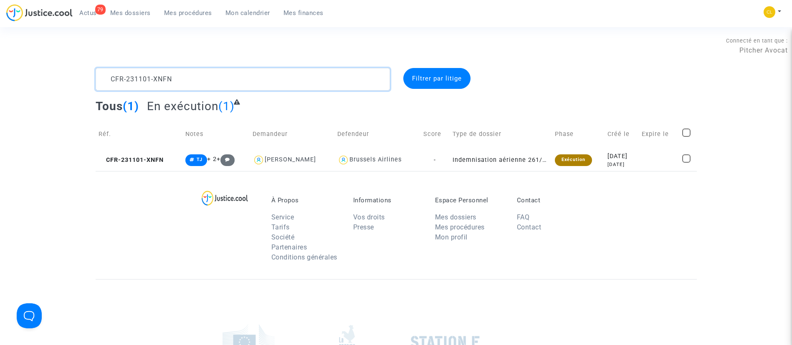
click at [202, 80] on textarea at bounding box center [243, 79] width 294 height 23
paste textarea "00327-24XG"
type textarea "CFR-200327-24XG"
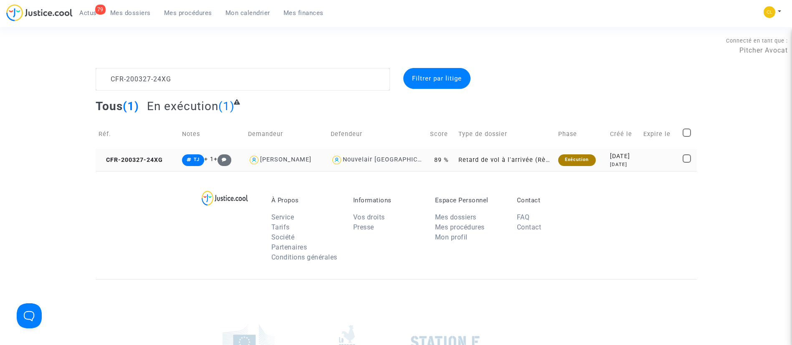
click at [625, 160] on div "[DATE]" at bounding box center [624, 156] width 28 height 9
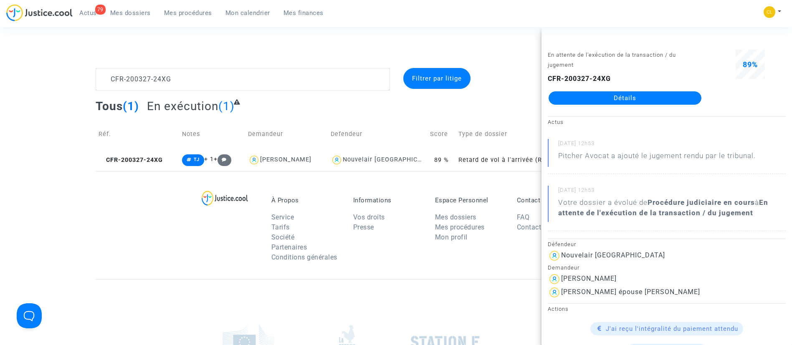
click at [616, 98] on link "Détails" at bounding box center [625, 97] width 153 height 13
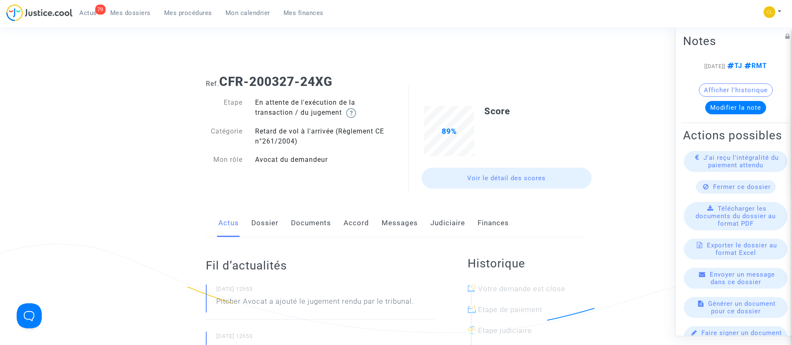
click at [390, 227] on link "Messages" at bounding box center [400, 224] width 36 height 28
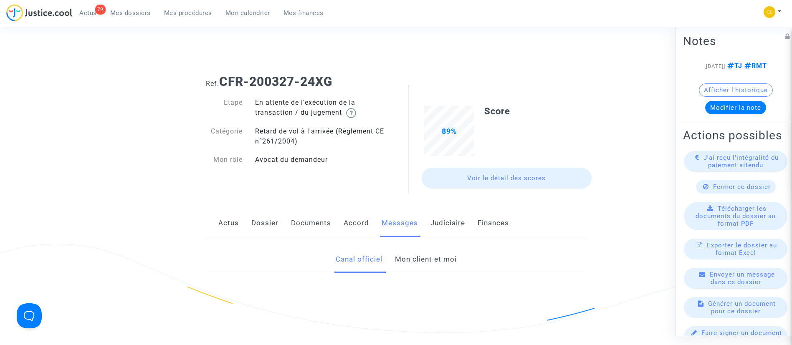
click at [437, 221] on link "Judiciaire" at bounding box center [448, 224] width 35 height 28
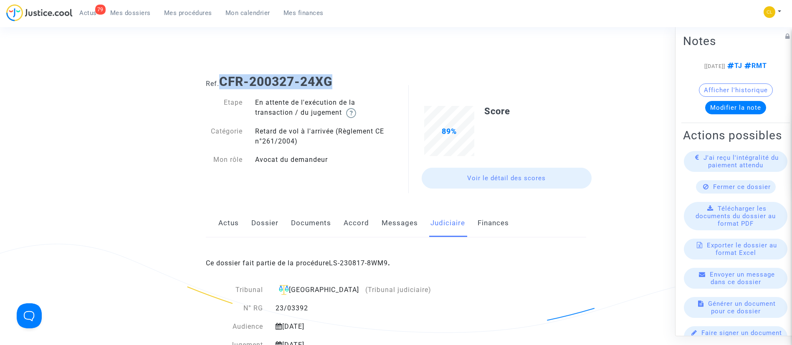
drag, startPoint x: 338, startPoint y: 82, endPoint x: 223, endPoint y: 79, distance: 115.7
click at [223, 79] on h1 "Ref. CFR-200327-24XG" at bounding box center [396, 81] width 380 height 15
copy b "CFR-200327-24XG"
click at [137, 10] on span "Mes dossiers" at bounding box center [130, 13] width 41 height 8
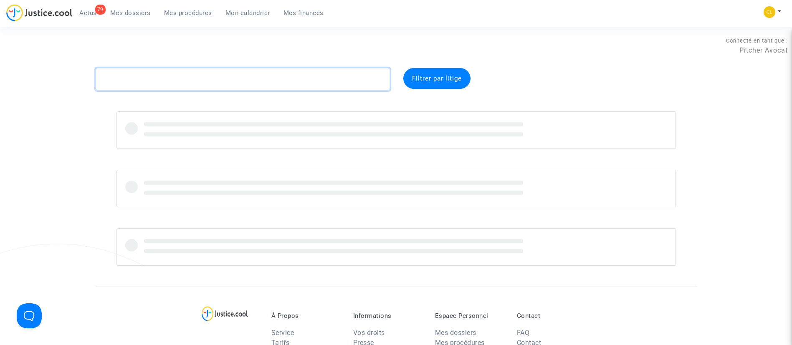
click at [196, 74] on textarea at bounding box center [243, 79] width 294 height 23
paste textarea "BLERVAQUE"
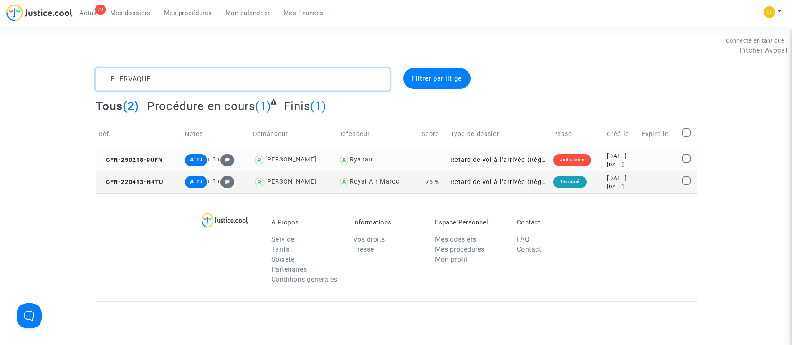
type textarea "BLERVAQUE"
click at [609, 152] on div "[DATE]" at bounding box center [621, 156] width 28 height 9
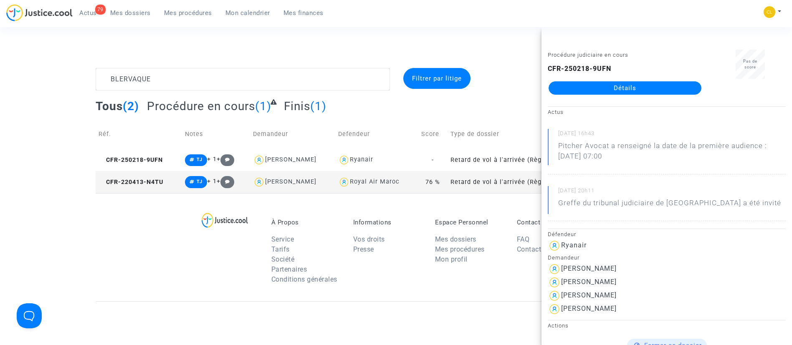
click at [593, 89] on link "Détails" at bounding box center [625, 87] width 153 height 13
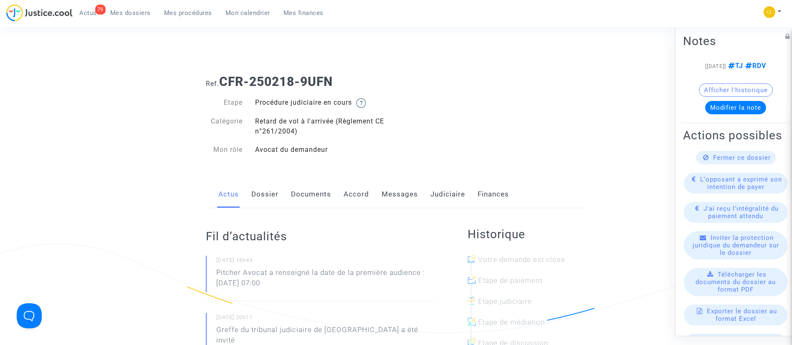
click at [404, 200] on link "Messages" at bounding box center [400, 195] width 36 height 28
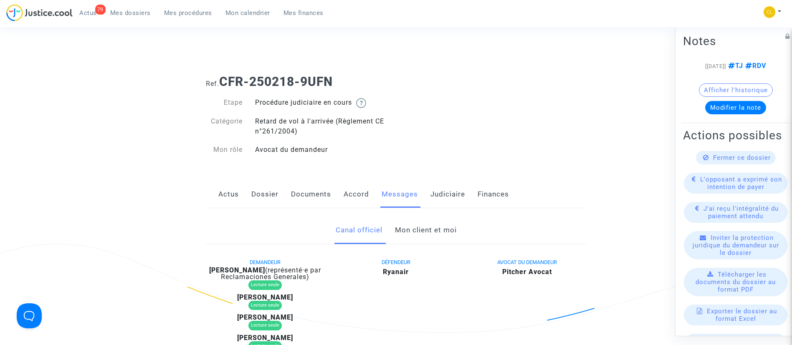
click at [450, 191] on link "Judiciaire" at bounding box center [448, 195] width 35 height 28
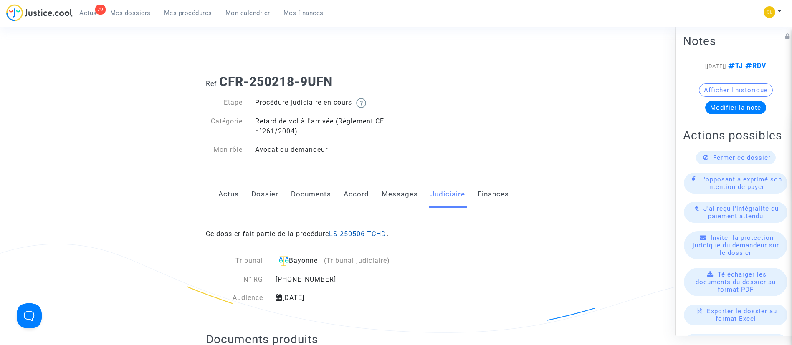
click at [358, 233] on link "LS-250506-TCHD" at bounding box center [357, 234] width 57 height 8
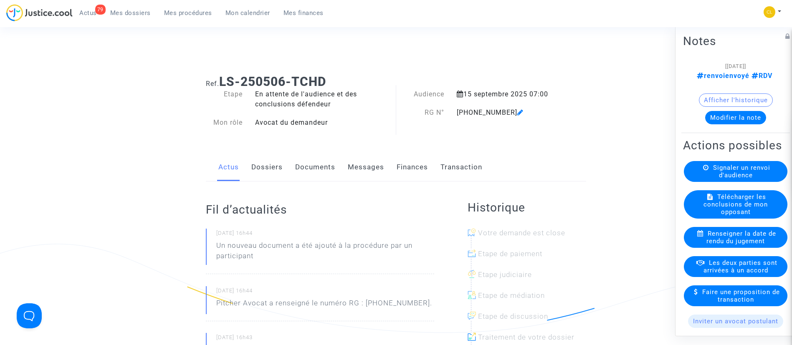
click at [730, 179] on span "Signaler un renvoi d'audience" at bounding box center [741, 171] width 57 height 15
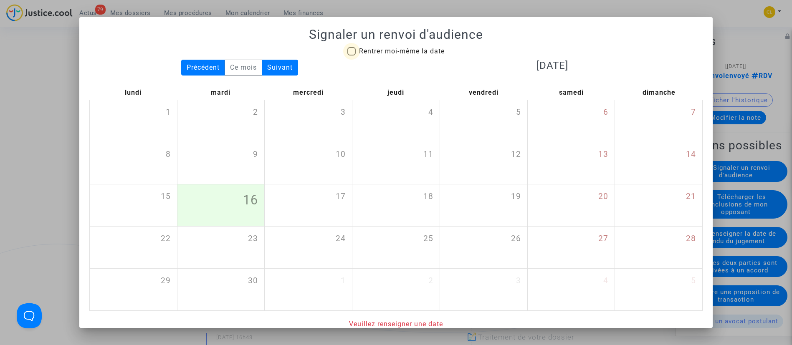
click at [359, 51] on span "Rentrer moi-même la date" at bounding box center [402, 51] width 86 height 8
click at [352, 56] on input "Rentrer moi-même la date" at bounding box center [351, 56] width 0 height 0
checkbox input "true"
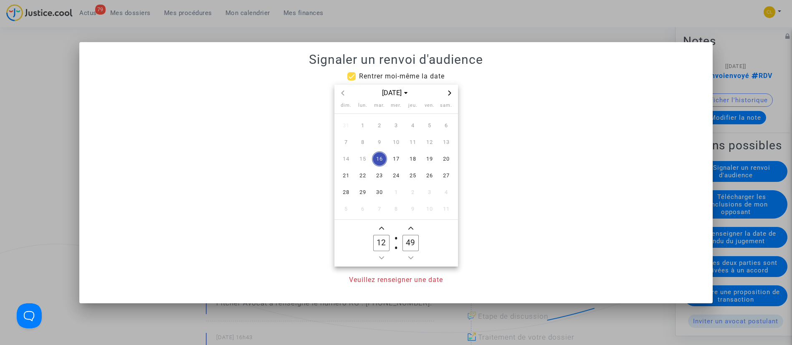
click at [450, 91] on icon "Next month" at bounding box center [449, 92] width 3 height 5
click at [365, 175] on span "17" at bounding box center [362, 175] width 15 height 15
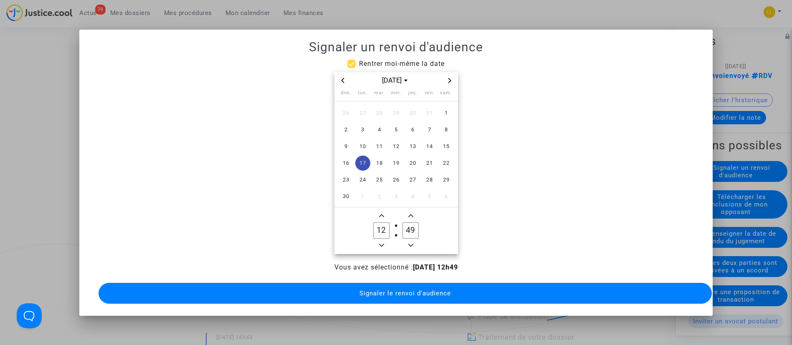
click at [381, 241] on span "Minus a hour" at bounding box center [382, 246] width 10 height 10
type input "10"
click at [417, 224] on input "49" at bounding box center [411, 231] width 16 height 16
type input "00"
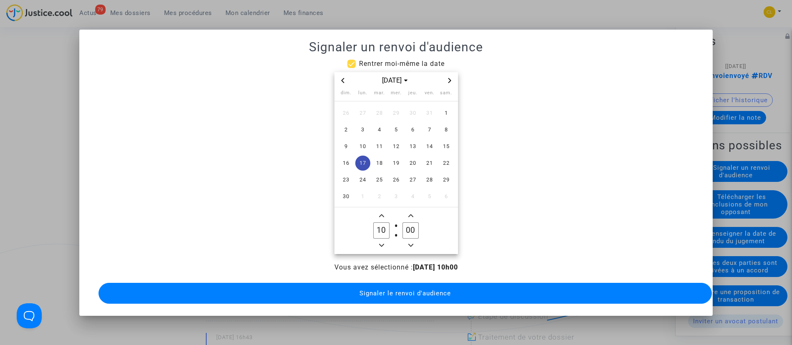
click at [418, 290] on span "Signaler le renvoi d'audience" at bounding box center [405, 294] width 91 height 8
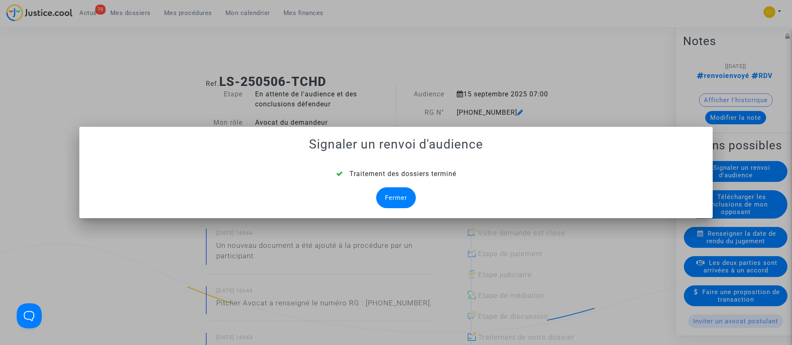
click at [396, 195] on div "Fermer" at bounding box center [396, 198] width 40 height 21
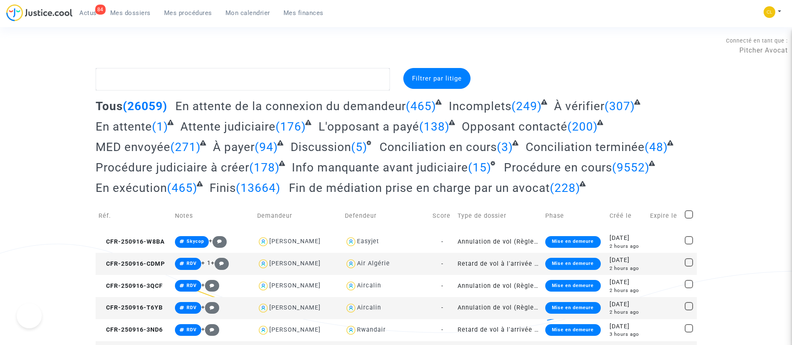
click at [246, 15] on span "Mon calendrier" at bounding box center [248, 13] width 45 height 8
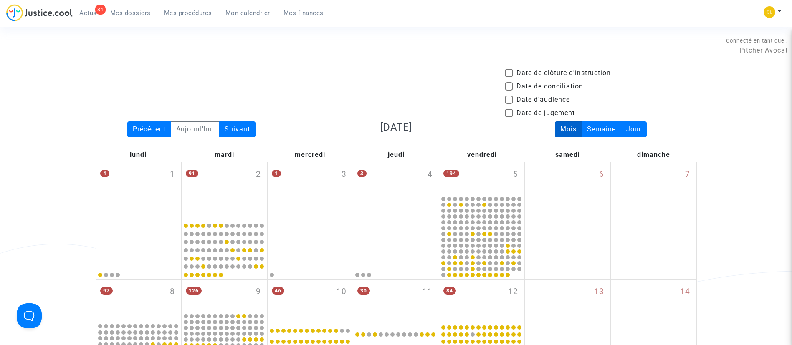
click at [533, 98] on span "Date d'audience" at bounding box center [543, 100] width 53 height 10
click at [509, 104] on input "Date d'audience" at bounding box center [509, 104] width 0 height 0
checkbox input "true"
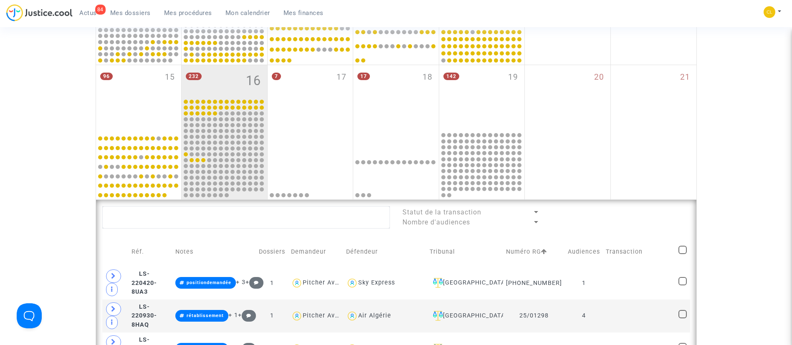
scroll to position [303, 0]
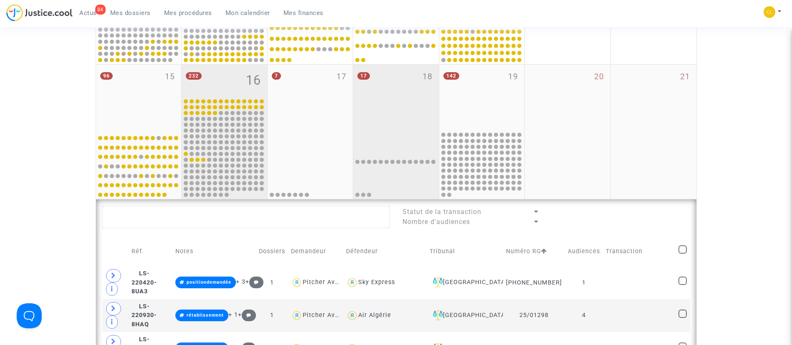
click at [380, 108] on div "17 18" at bounding box center [396, 98] width 86 height 66
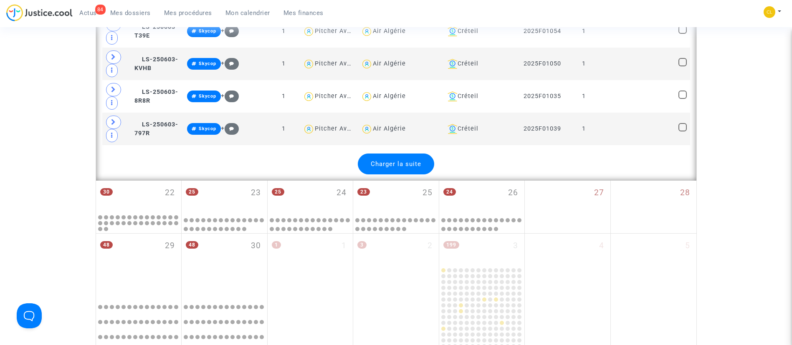
scroll to position [2035, 0]
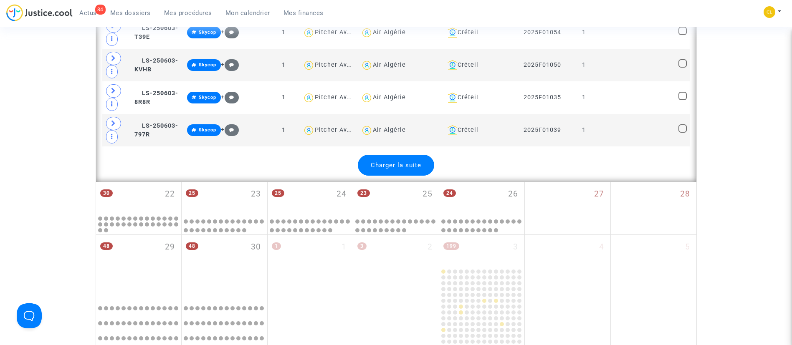
click at [425, 164] on div "Charger la suite" at bounding box center [396, 165] width 76 height 21
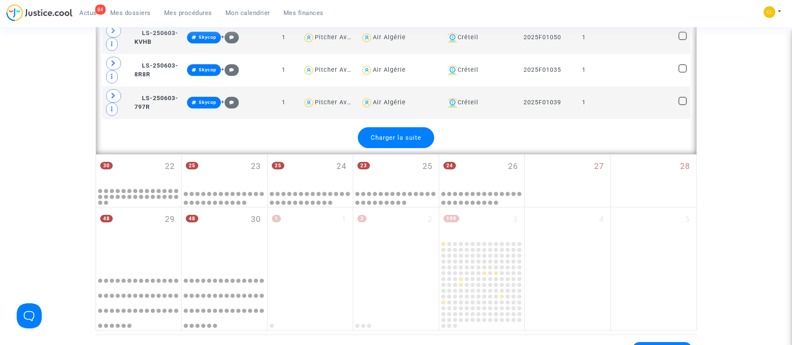
scroll to position [2085, 0]
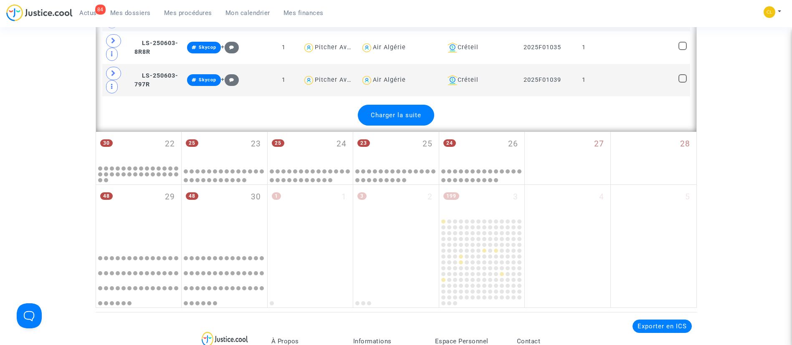
click at [382, 116] on span "Charger la suite" at bounding box center [396, 116] width 51 height 8
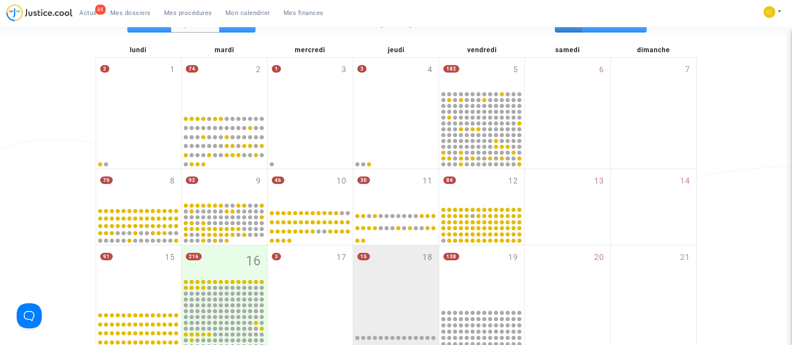
scroll to position [0, 0]
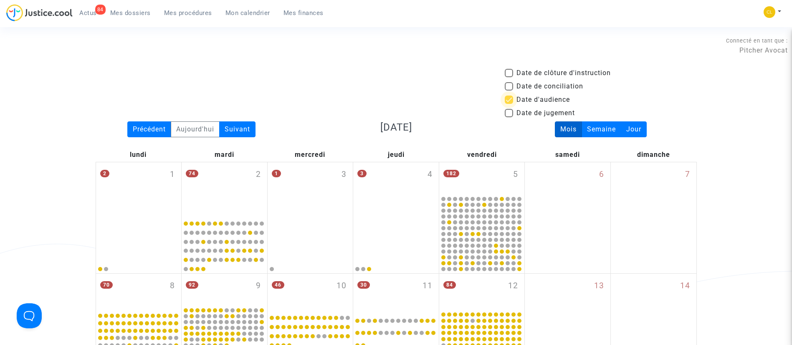
click at [510, 101] on span at bounding box center [509, 100] width 8 height 8
click at [509, 104] on input "Date d'audience" at bounding box center [509, 104] width 0 height 0
click at [511, 98] on span at bounding box center [509, 100] width 8 height 8
click at [509, 104] on input "Date d'audience" at bounding box center [509, 104] width 0 height 0
checkbox input "true"
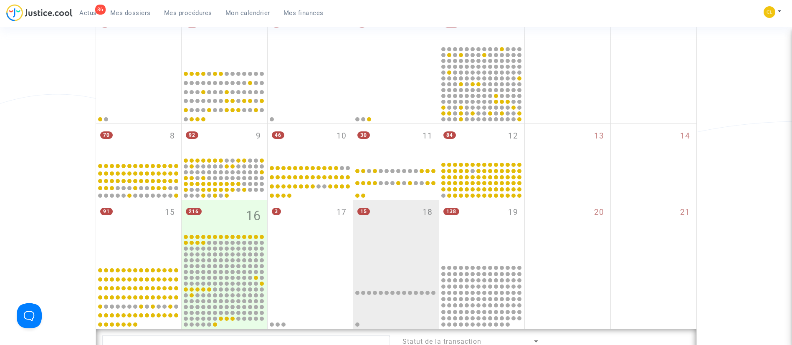
scroll to position [174, 0]
